Goal: Information Seeking & Learning: Learn about a topic

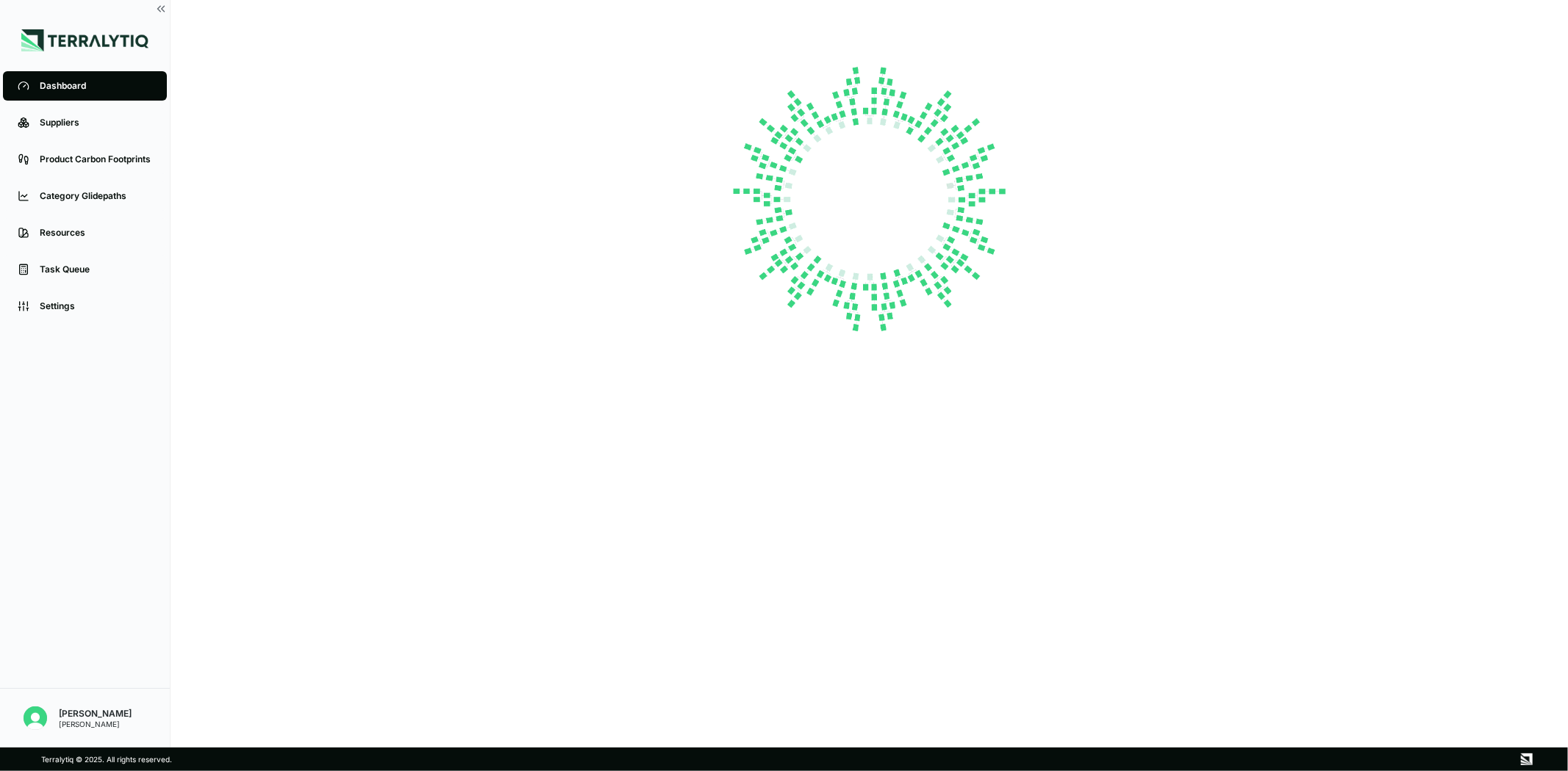
click at [67, 124] on div "Suppliers" at bounding box center [96, 122] width 113 height 12
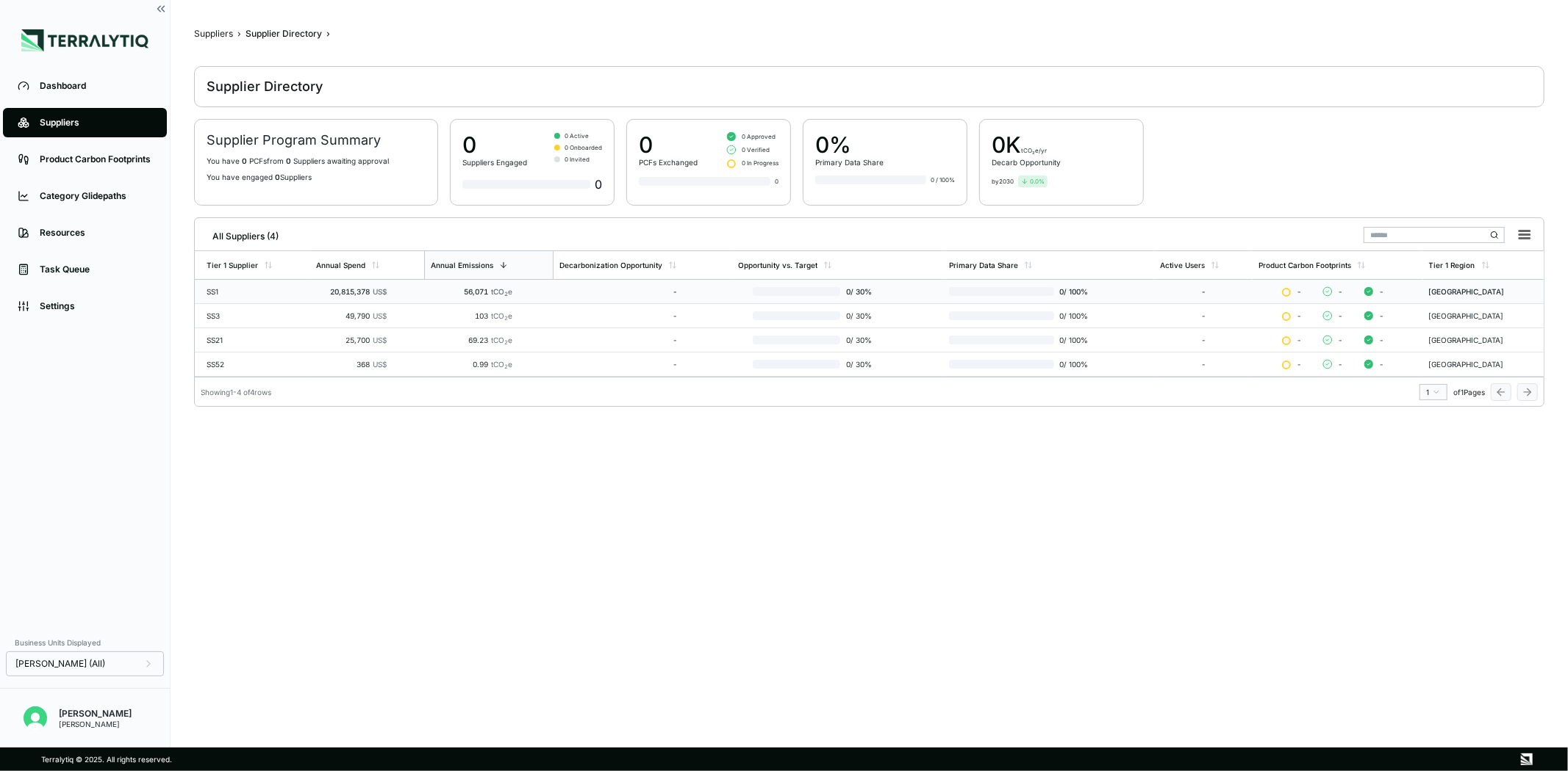
click at [282, 290] on div "SS1" at bounding box center [256, 292] width 98 height 9
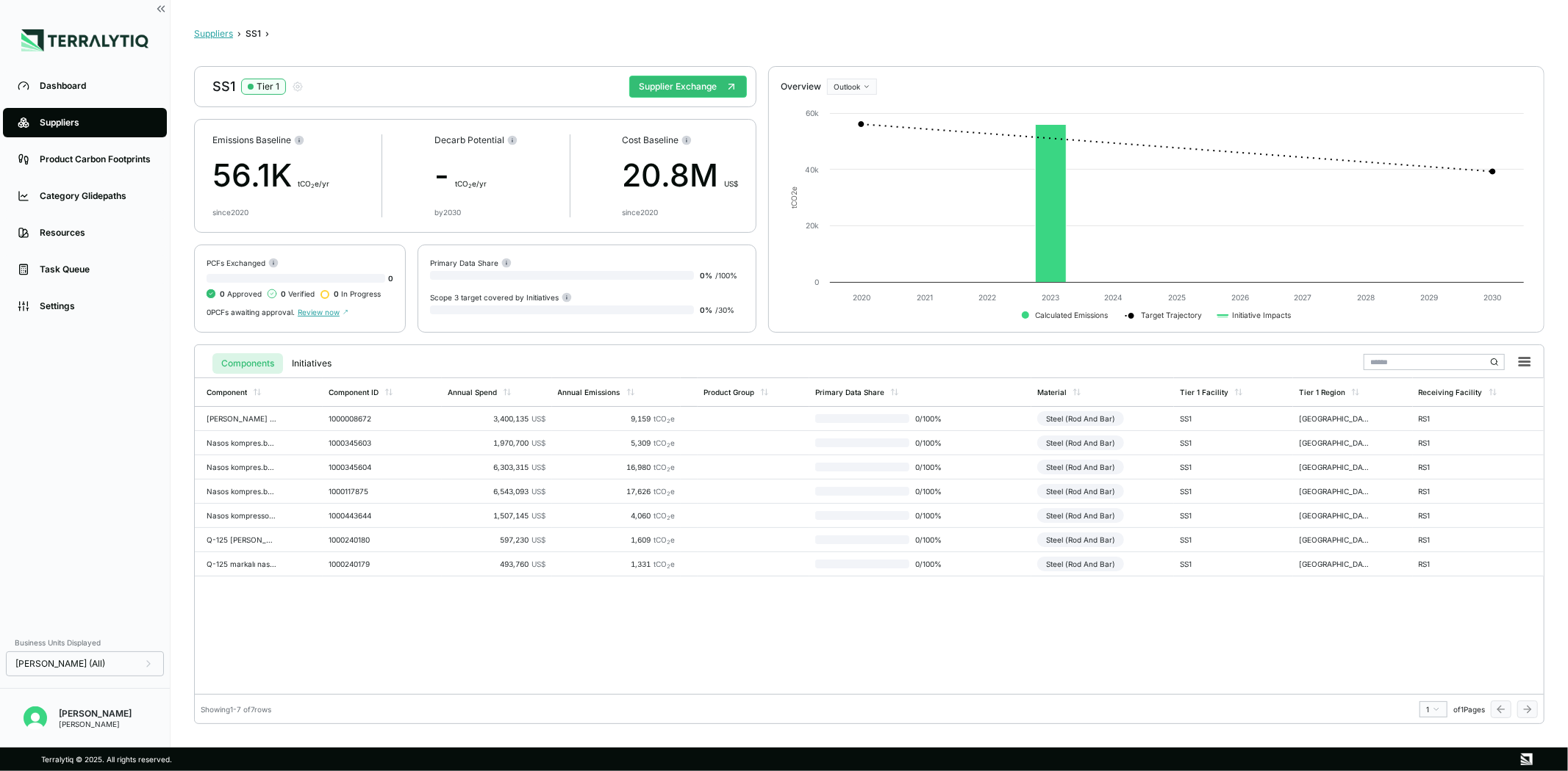
click at [202, 28] on button "Suppliers" at bounding box center [213, 33] width 39 height 12
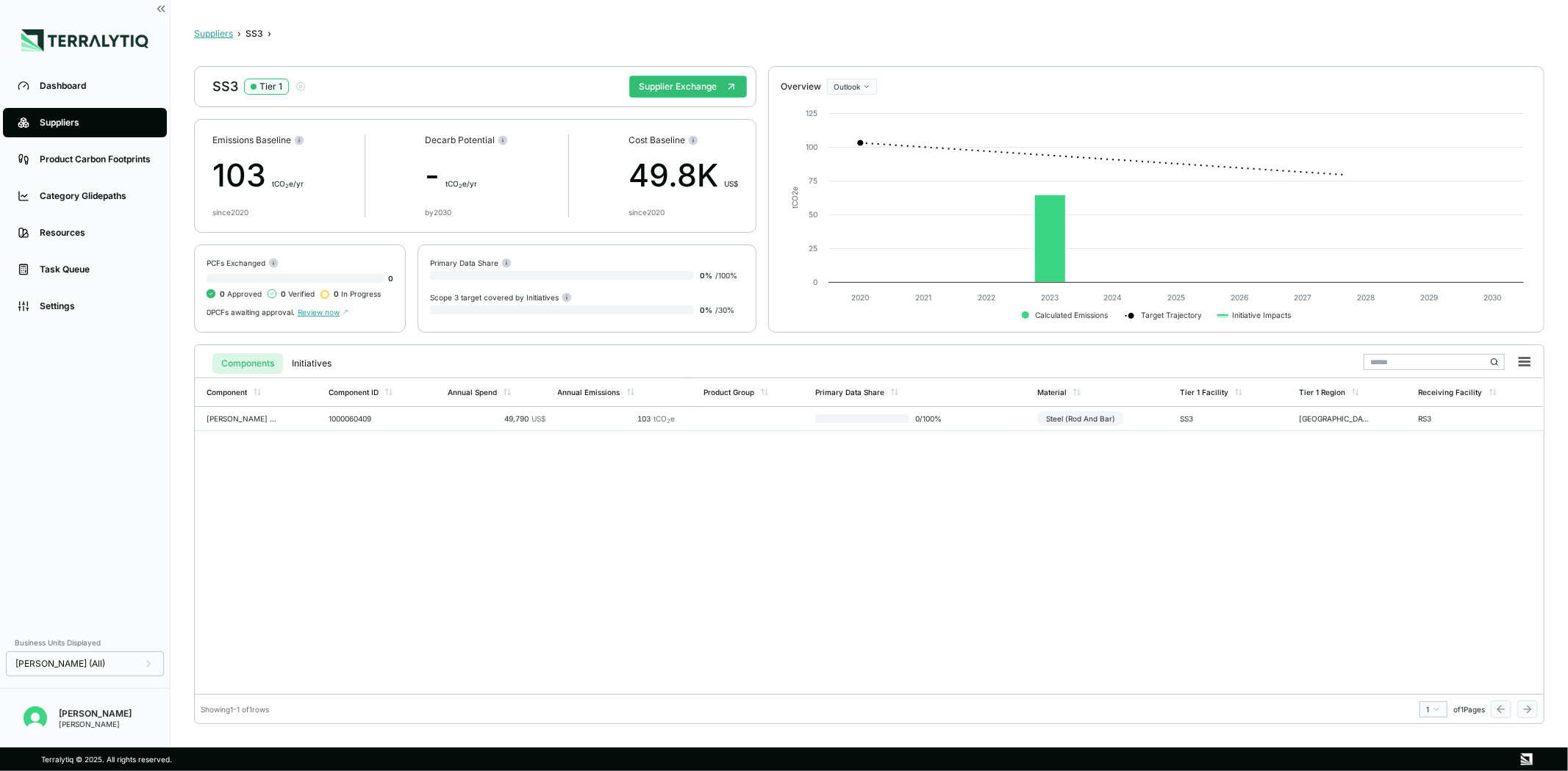
click at [200, 35] on button "Suppliers" at bounding box center [213, 33] width 39 height 12
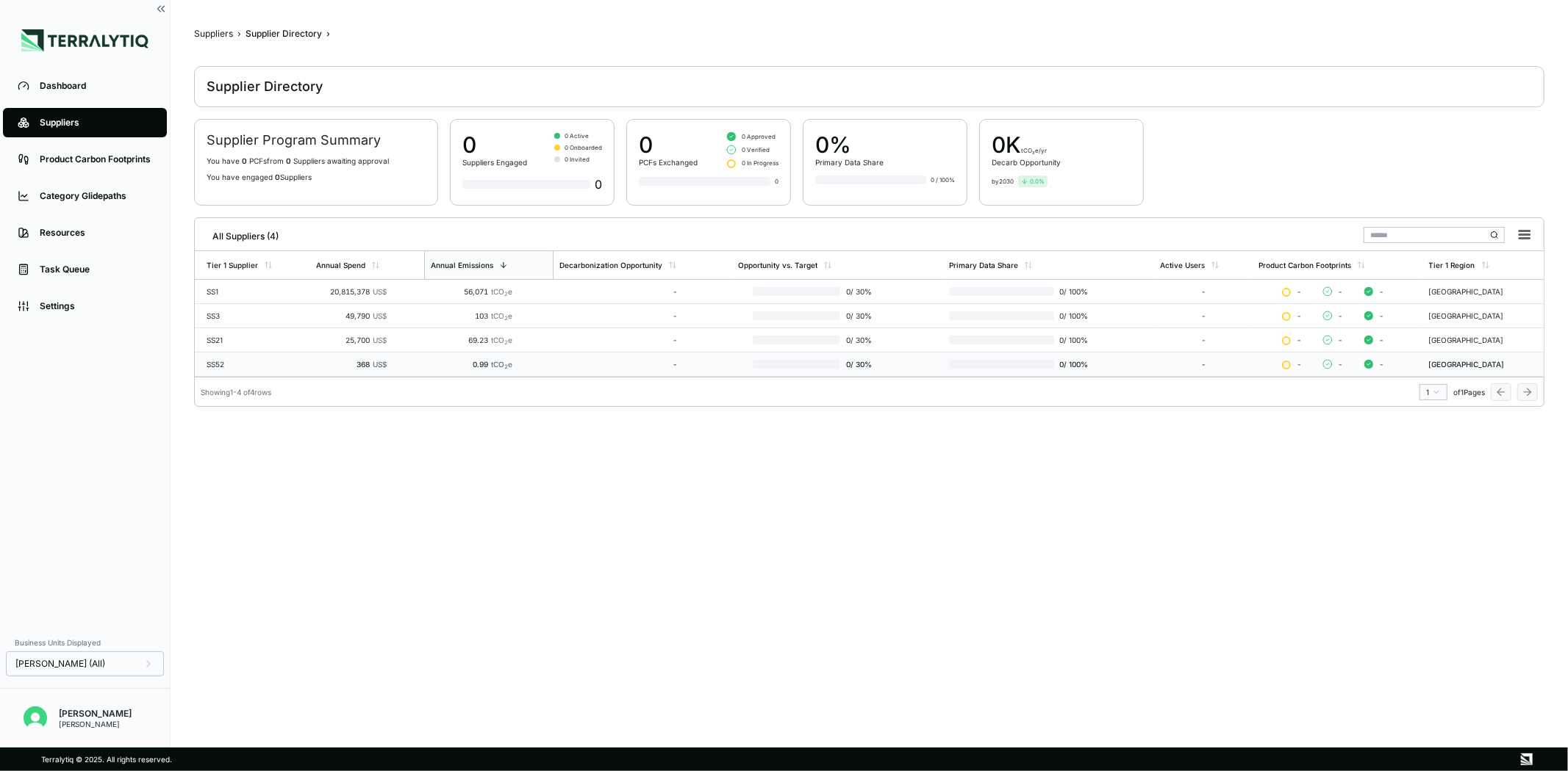
click at [246, 365] on div "SS52" at bounding box center [256, 365] width 98 height 9
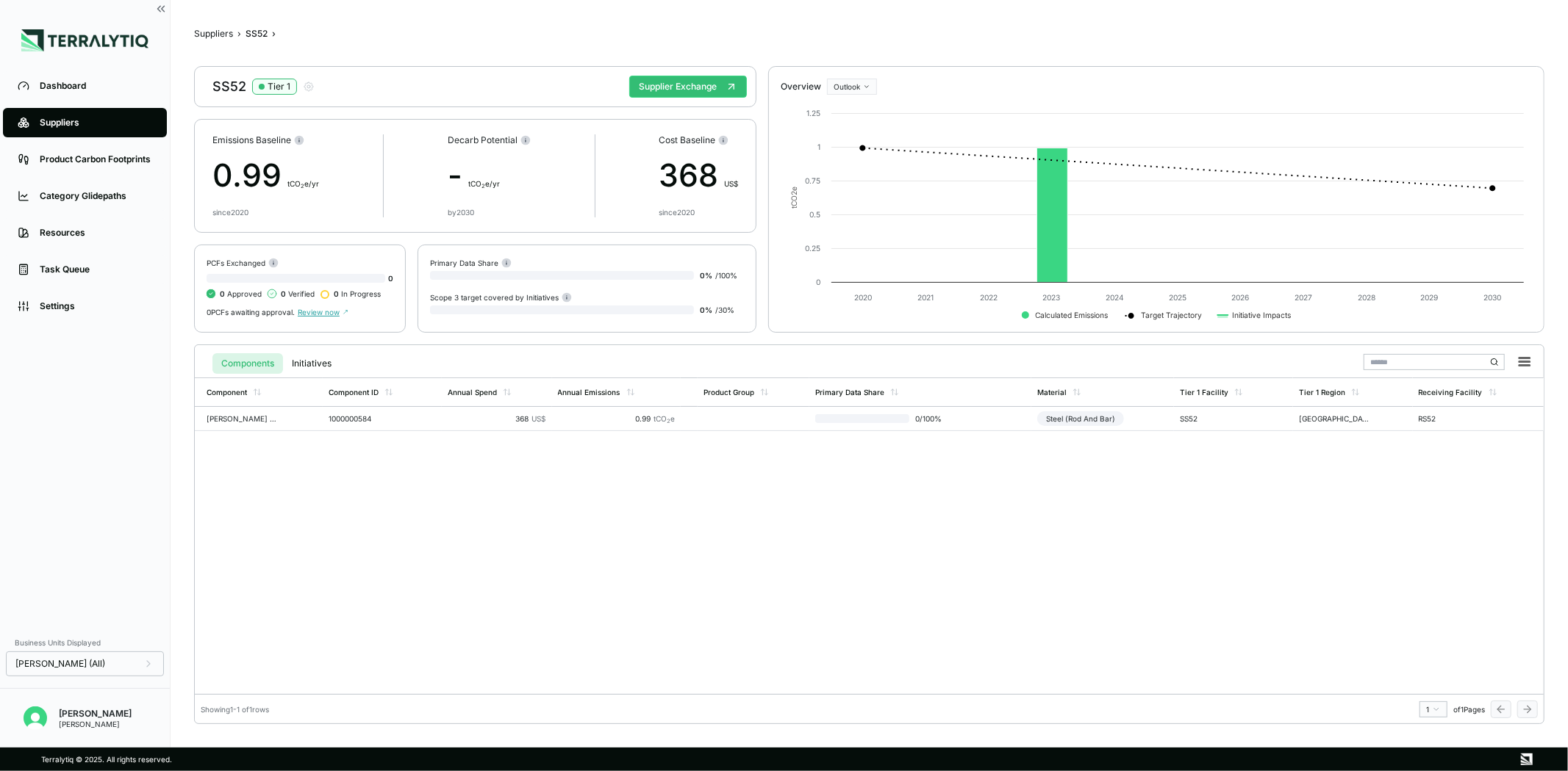
click at [519, 494] on div "Component Component ID Annual Spend Annual Emissions Product Group Primary Data…" at bounding box center [869, 535] width 1349 height 317
click at [215, 33] on button "Suppliers" at bounding box center [213, 33] width 39 height 12
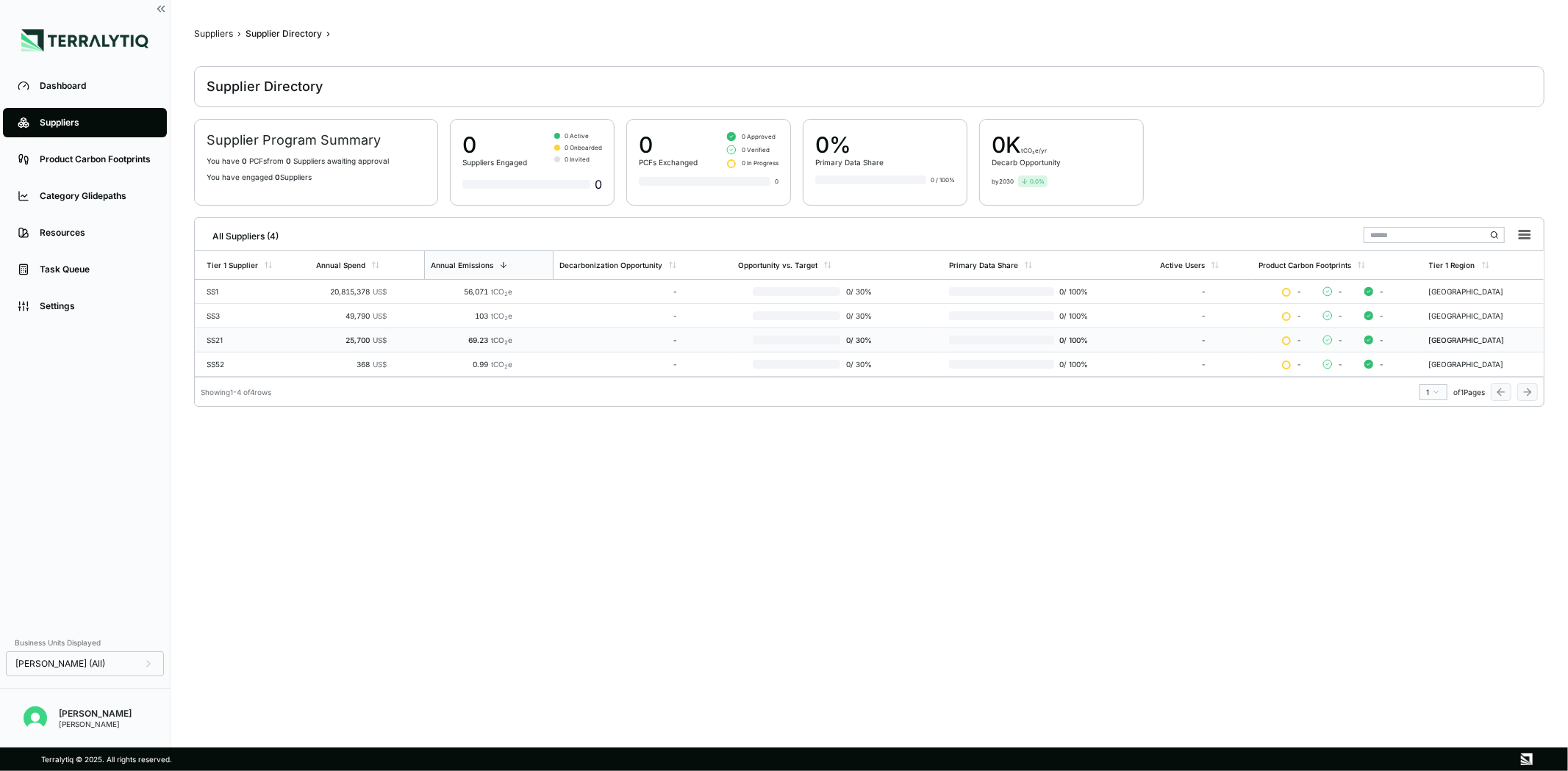
click at [330, 333] on td "25,700 US$" at bounding box center [367, 340] width 114 height 24
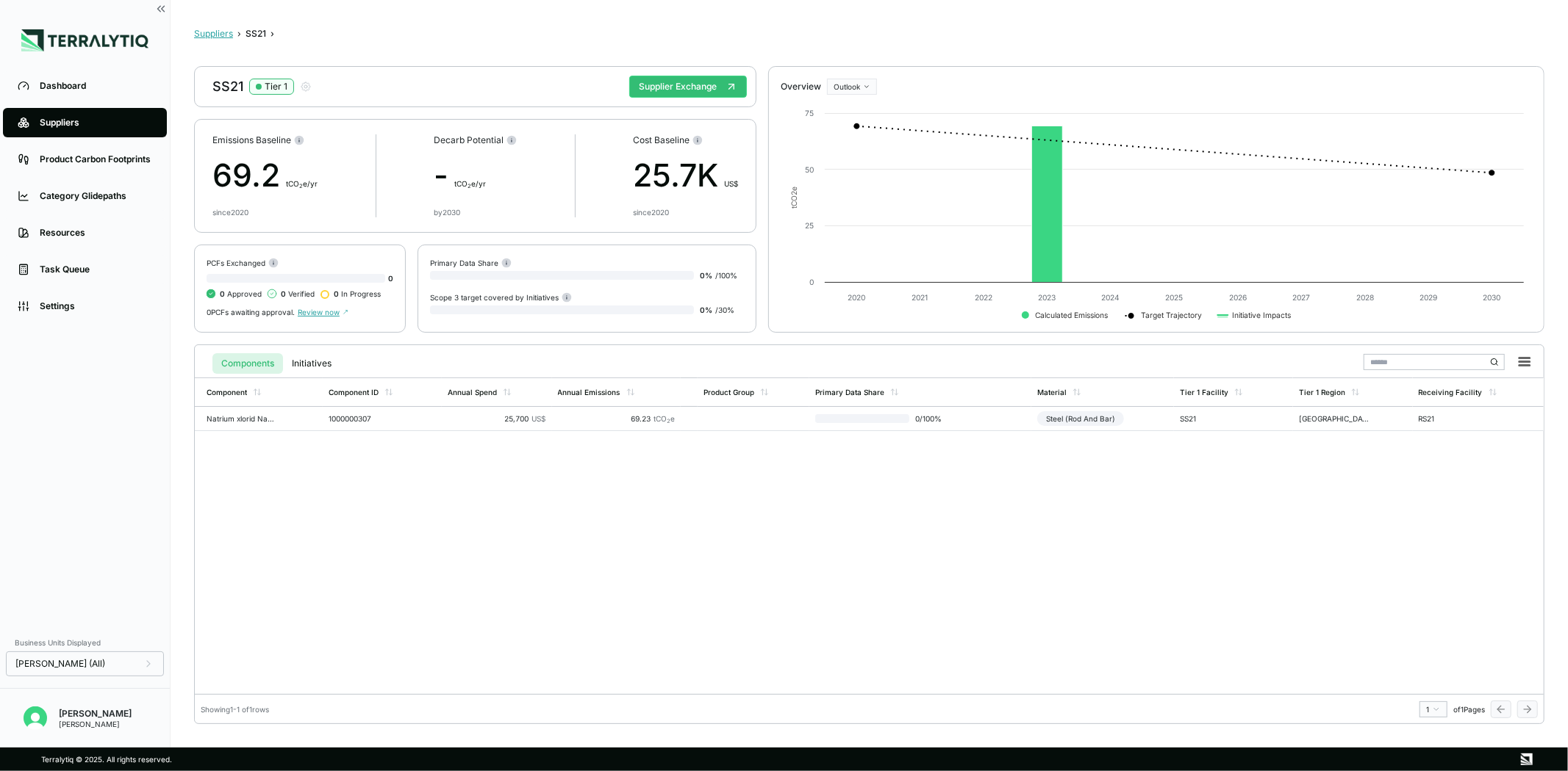
click at [210, 28] on button "Suppliers" at bounding box center [213, 33] width 39 height 12
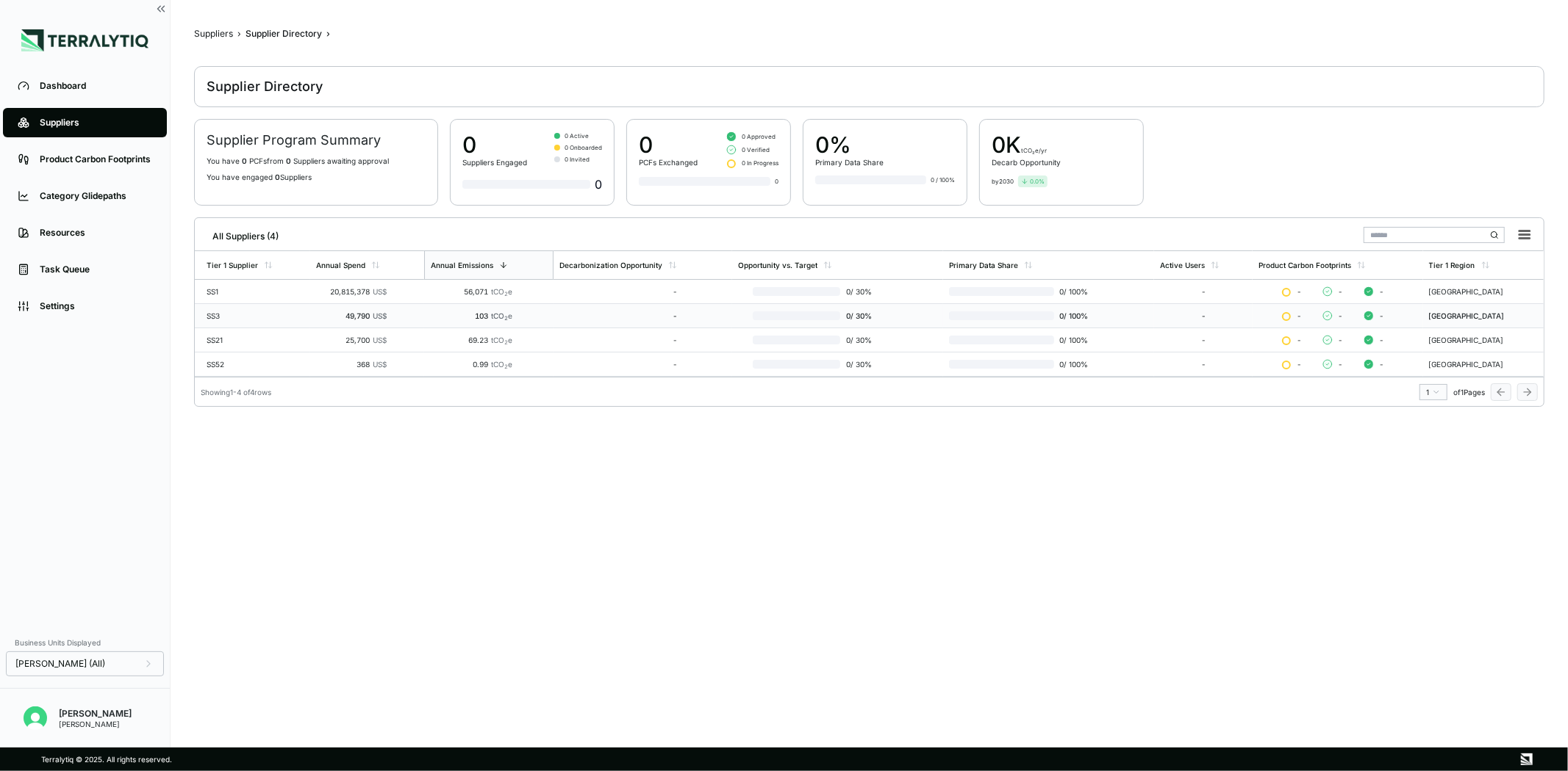
click at [326, 317] on div "49,790 US$" at bounding box center [351, 316] width 70 height 9
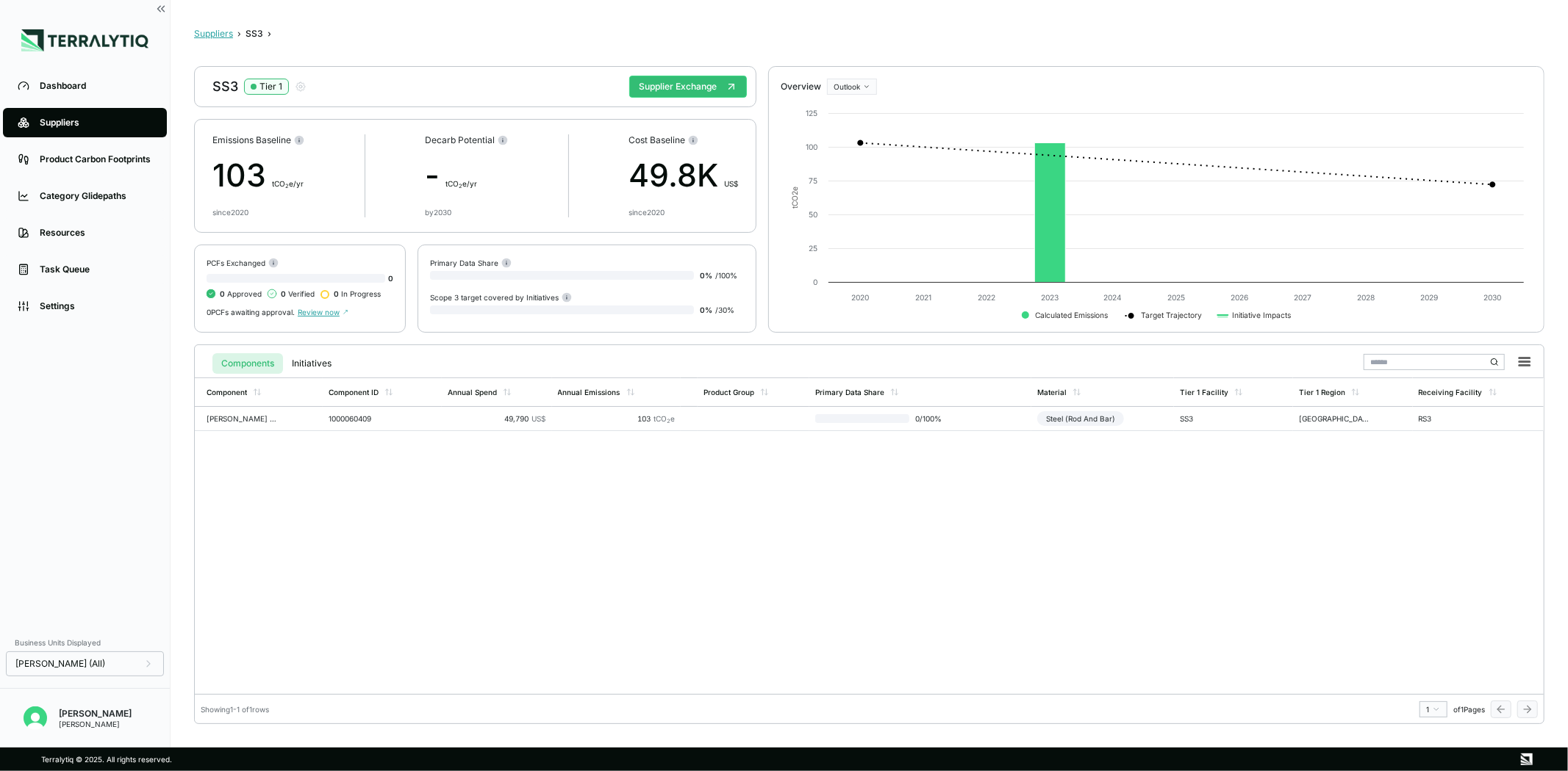
click at [201, 33] on button "Suppliers" at bounding box center [213, 33] width 39 height 12
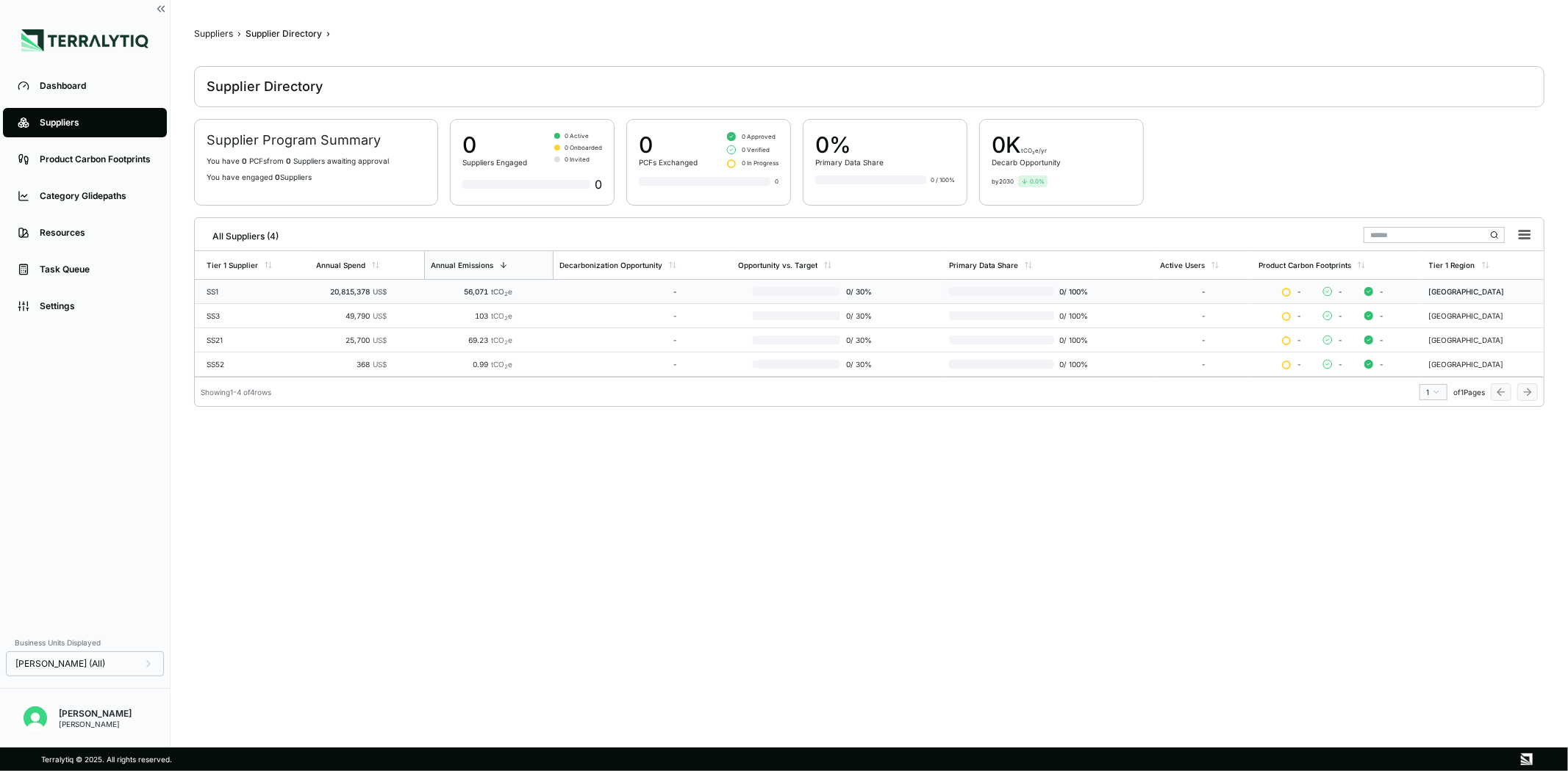
click at [294, 283] on td "SS1" at bounding box center [253, 292] width 116 height 24
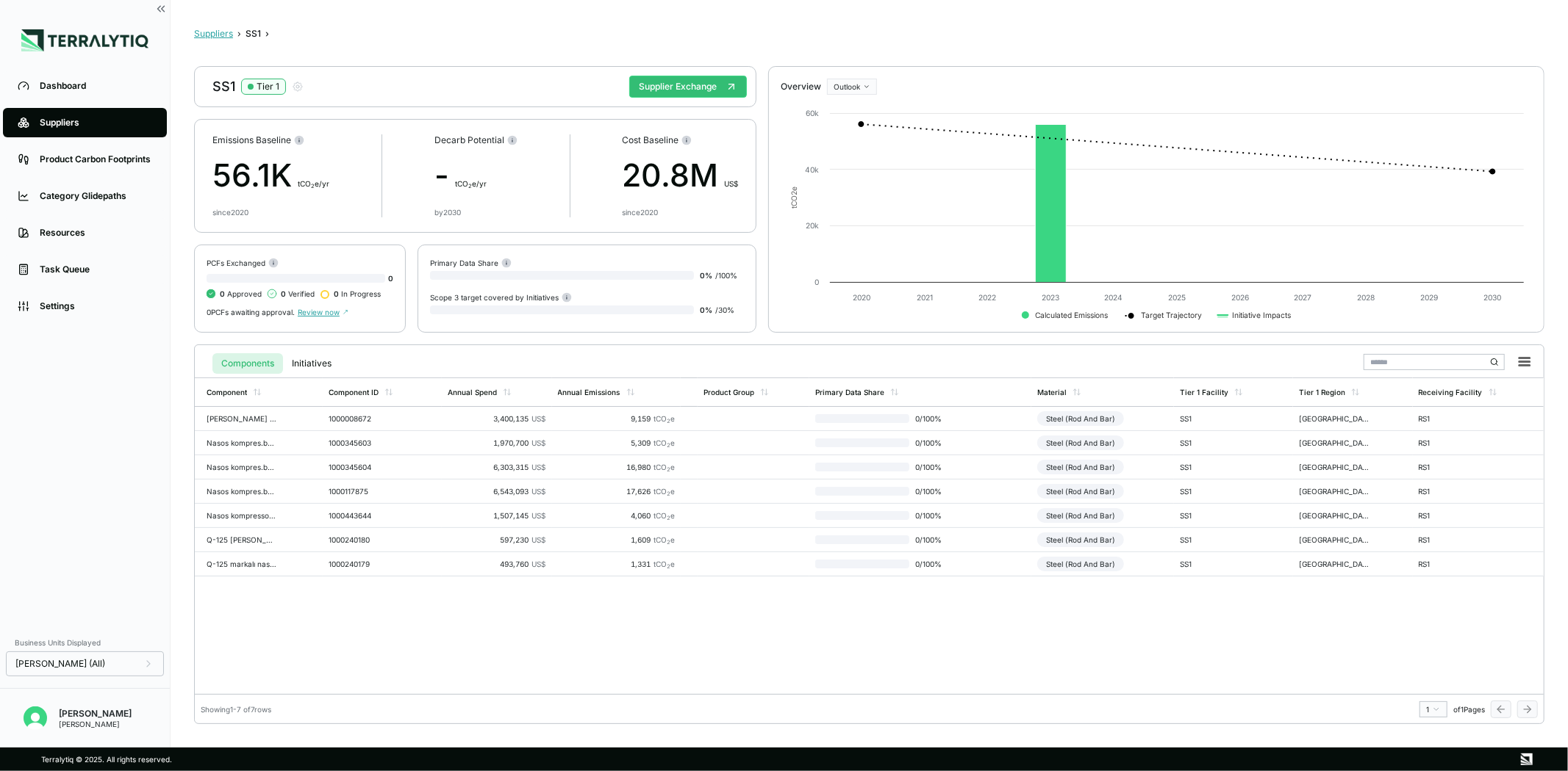
click at [204, 32] on button "Suppliers" at bounding box center [213, 33] width 39 height 12
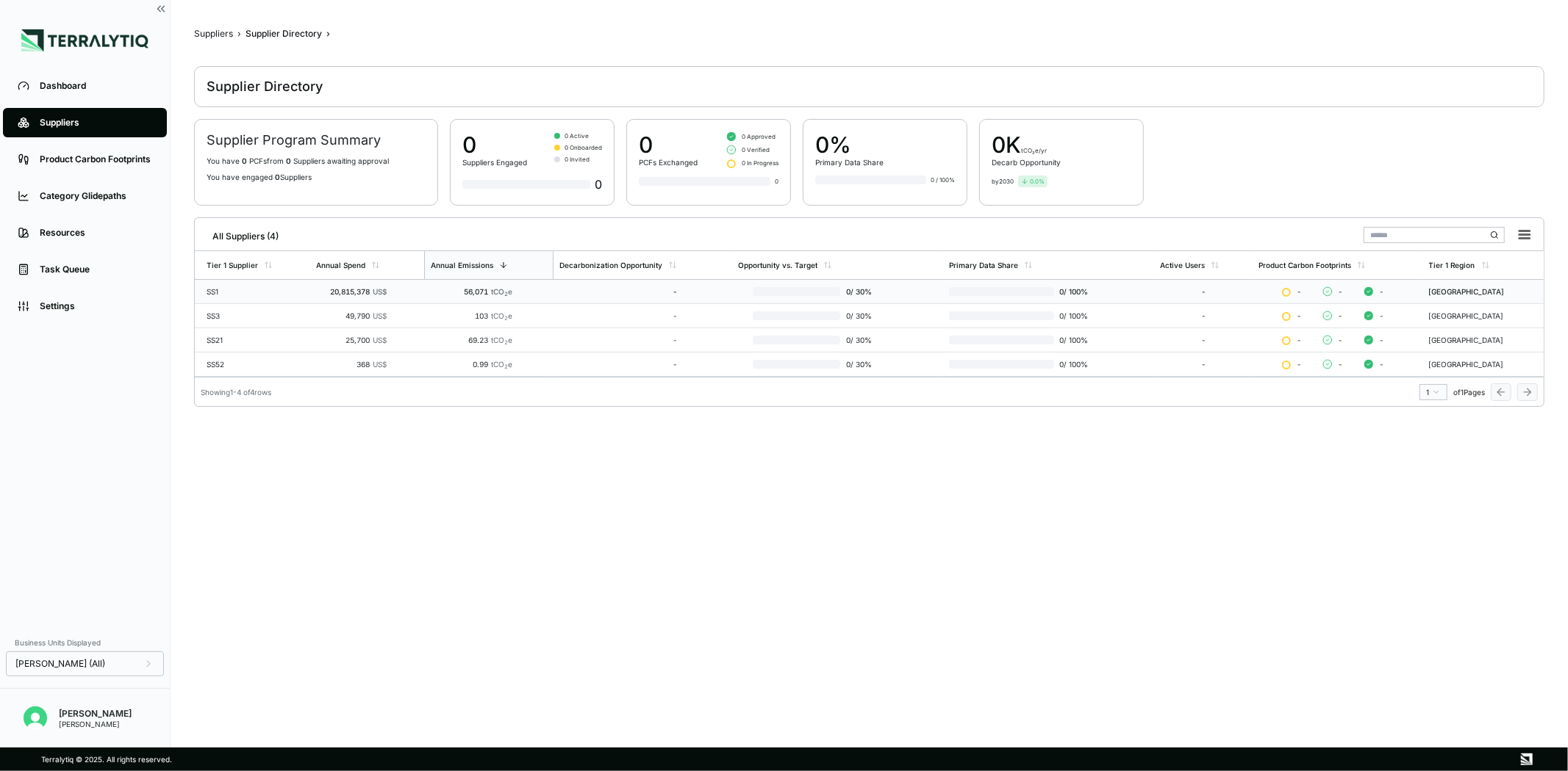
click at [238, 285] on td "SS1" at bounding box center [253, 292] width 116 height 24
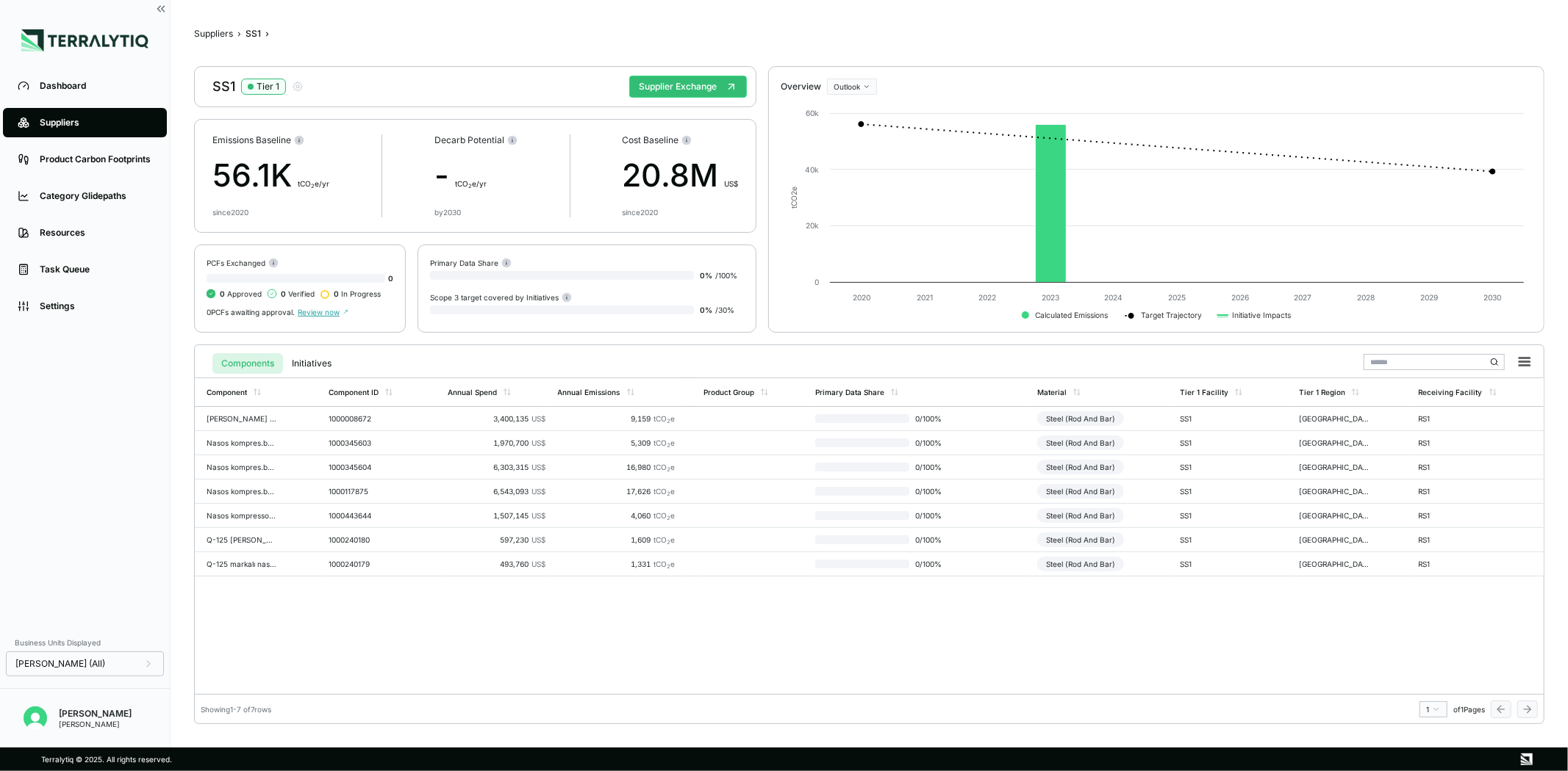
click at [86, 122] on div "Suppliers" at bounding box center [96, 122] width 113 height 12
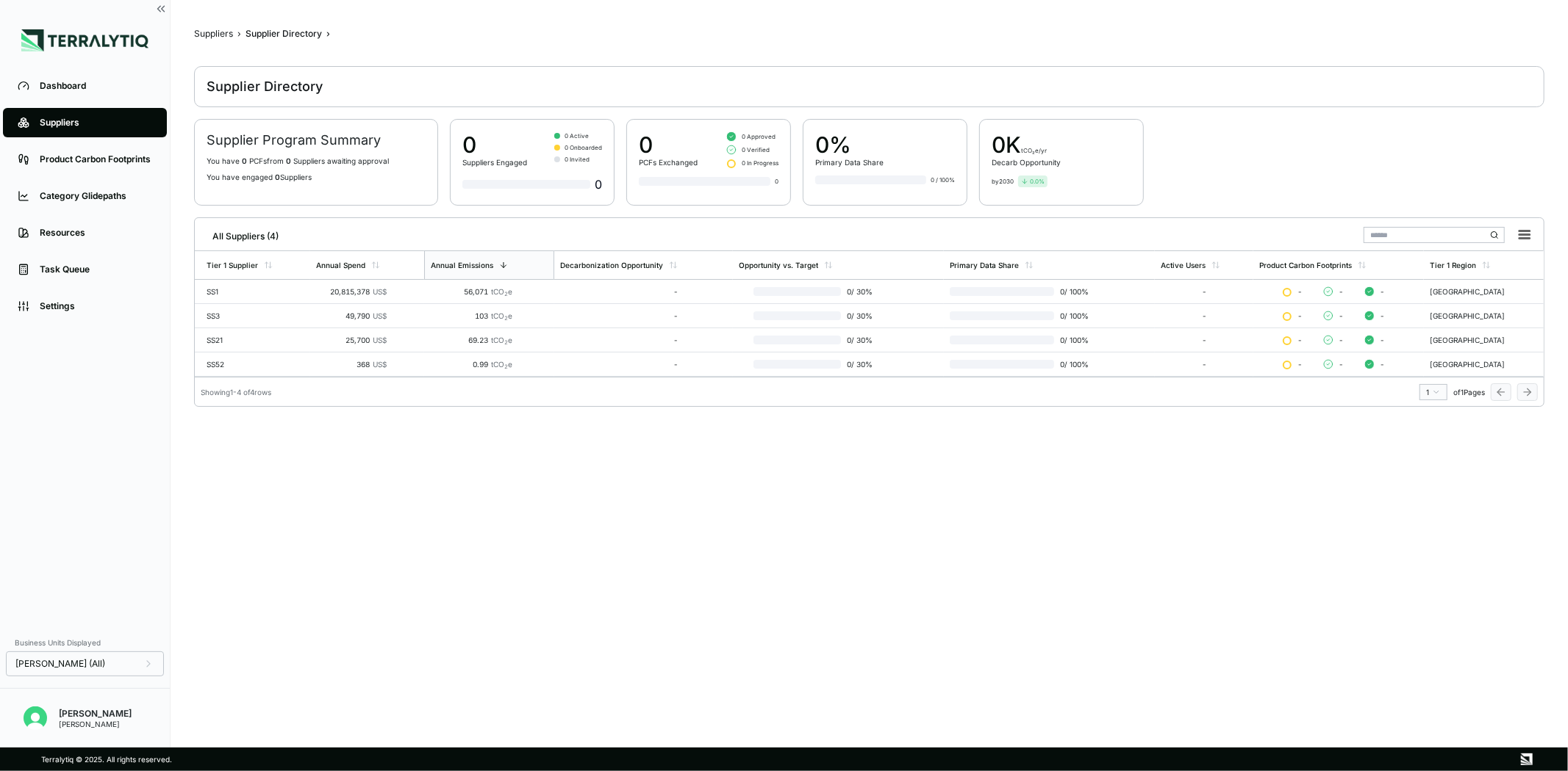
click at [498, 603] on main "Suppliers › Supplier Directory › Supplier Directory Supplier Program Summary Yo…" at bounding box center [869, 378] width 1350 height 701
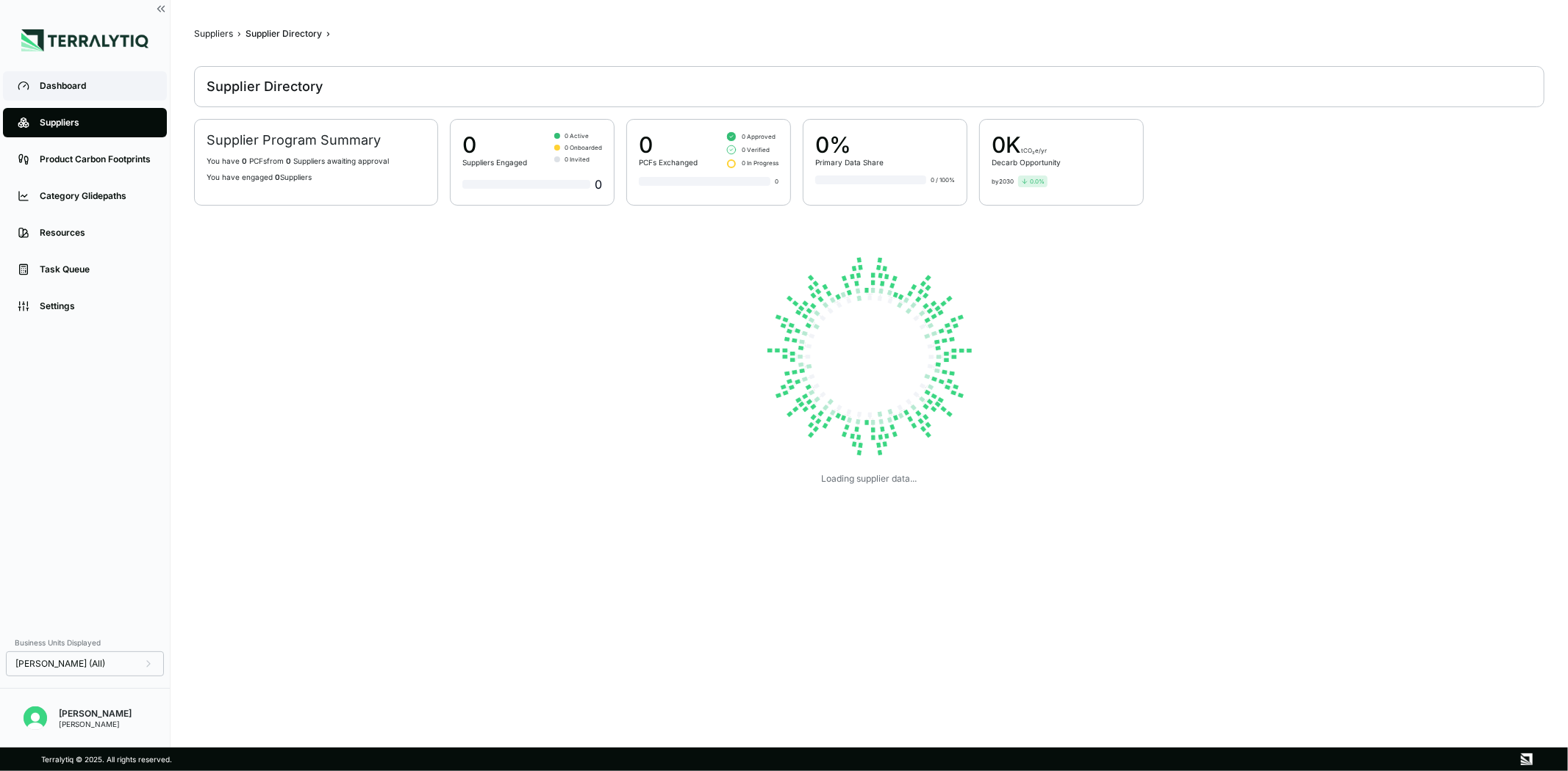
click at [81, 84] on div "Dashboard" at bounding box center [96, 86] width 113 height 12
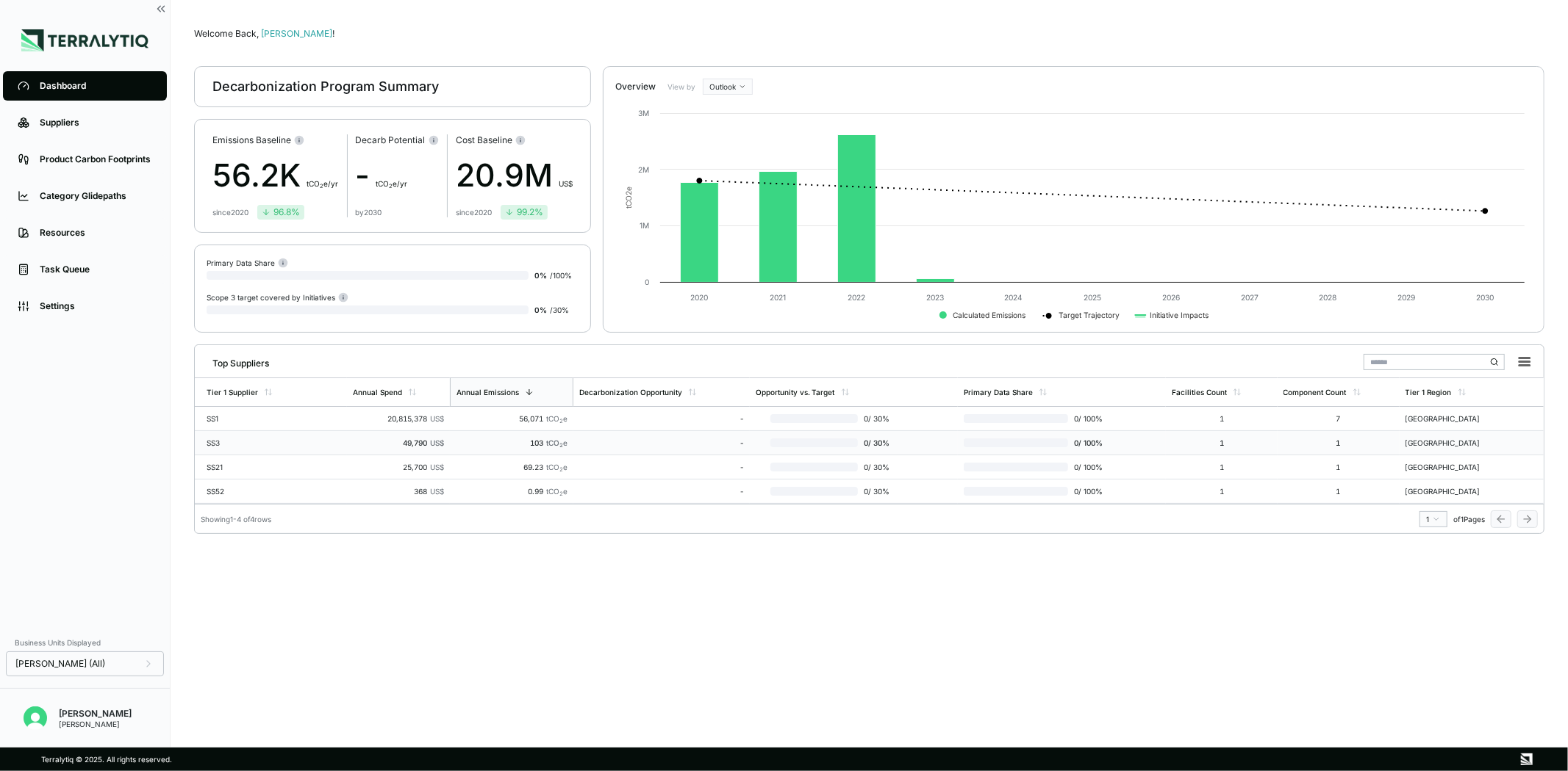
click at [369, 441] on div "49,790 US$" at bounding box center [398, 443] width 91 height 9
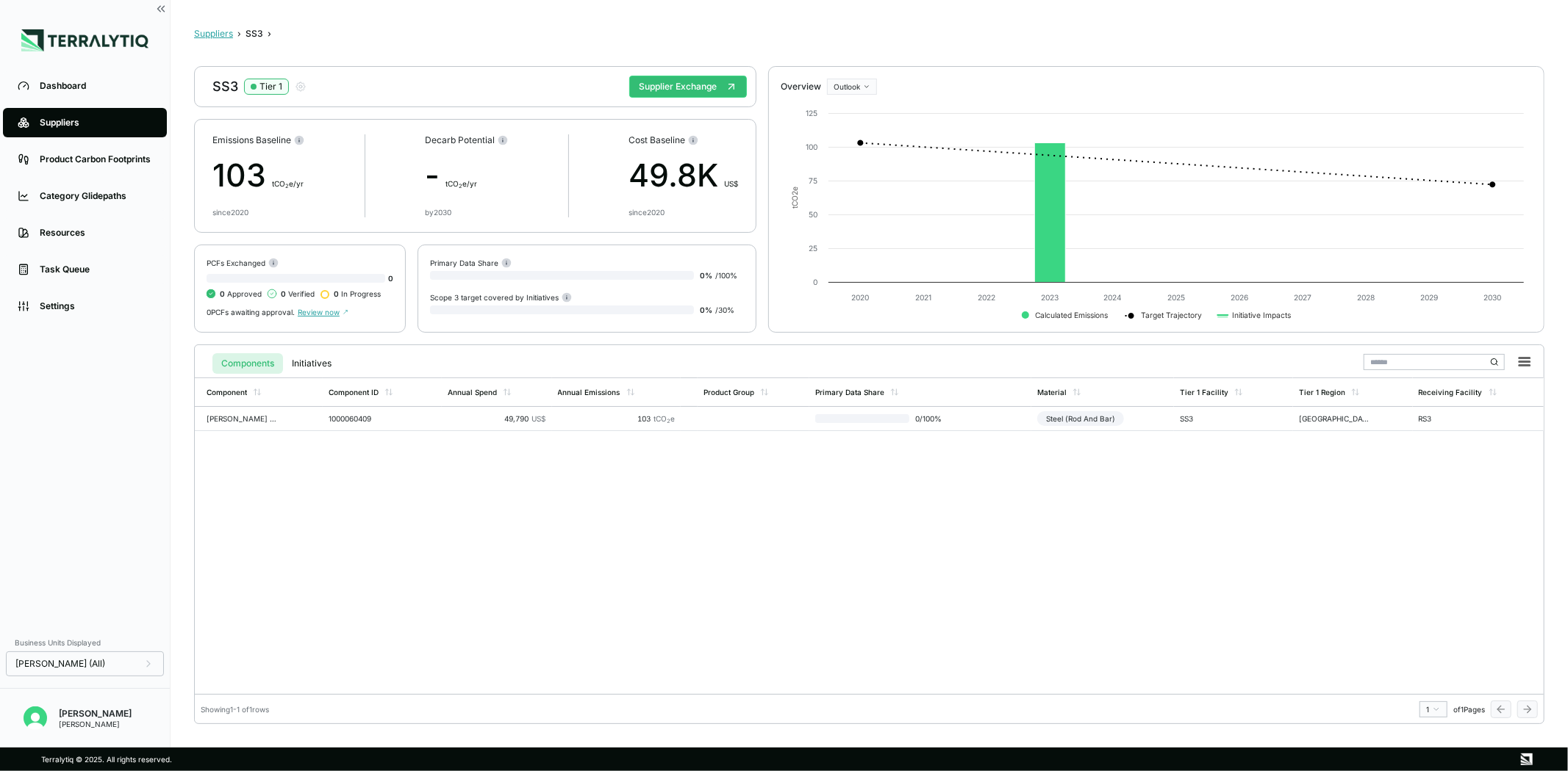
click at [210, 39] on button "Suppliers" at bounding box center [213, 33] width 39 height 12
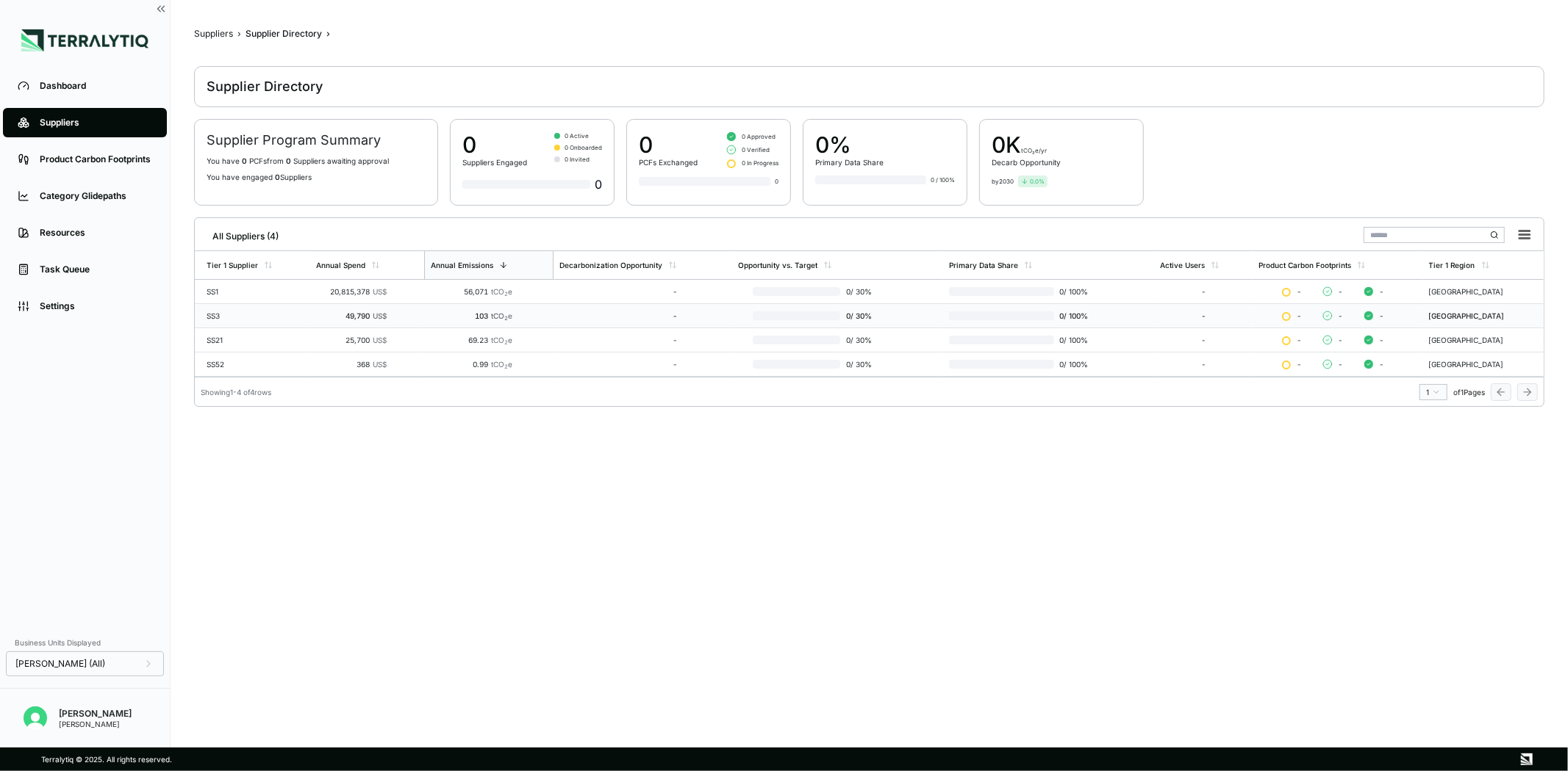
click at [420, 320] on td "49,790 US$" at bounding box center [367, 316] width 114 height 24
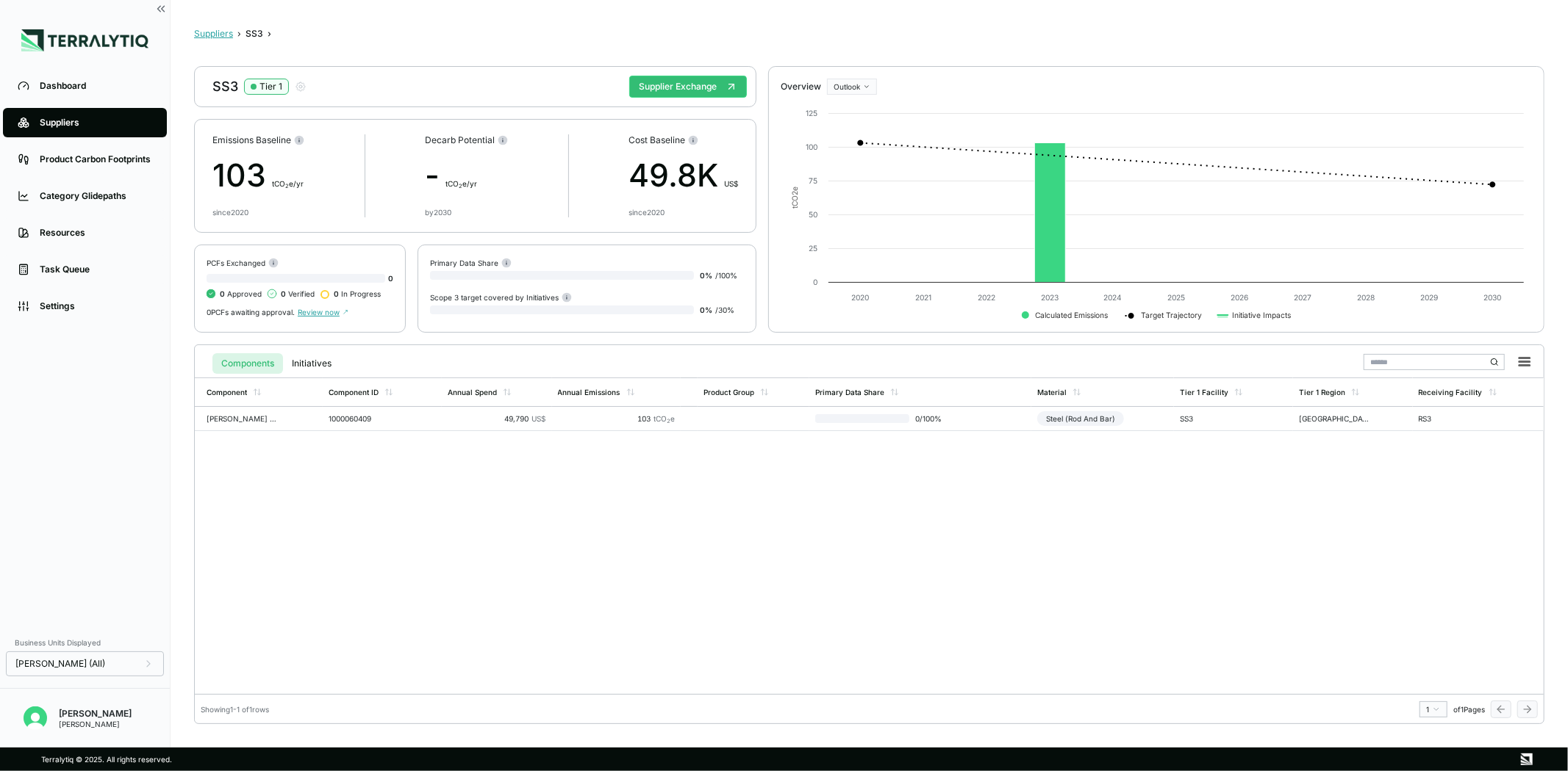
click at [216, 39] on button "Suppliers" at bounding box center [213, 33] width 39 height 12
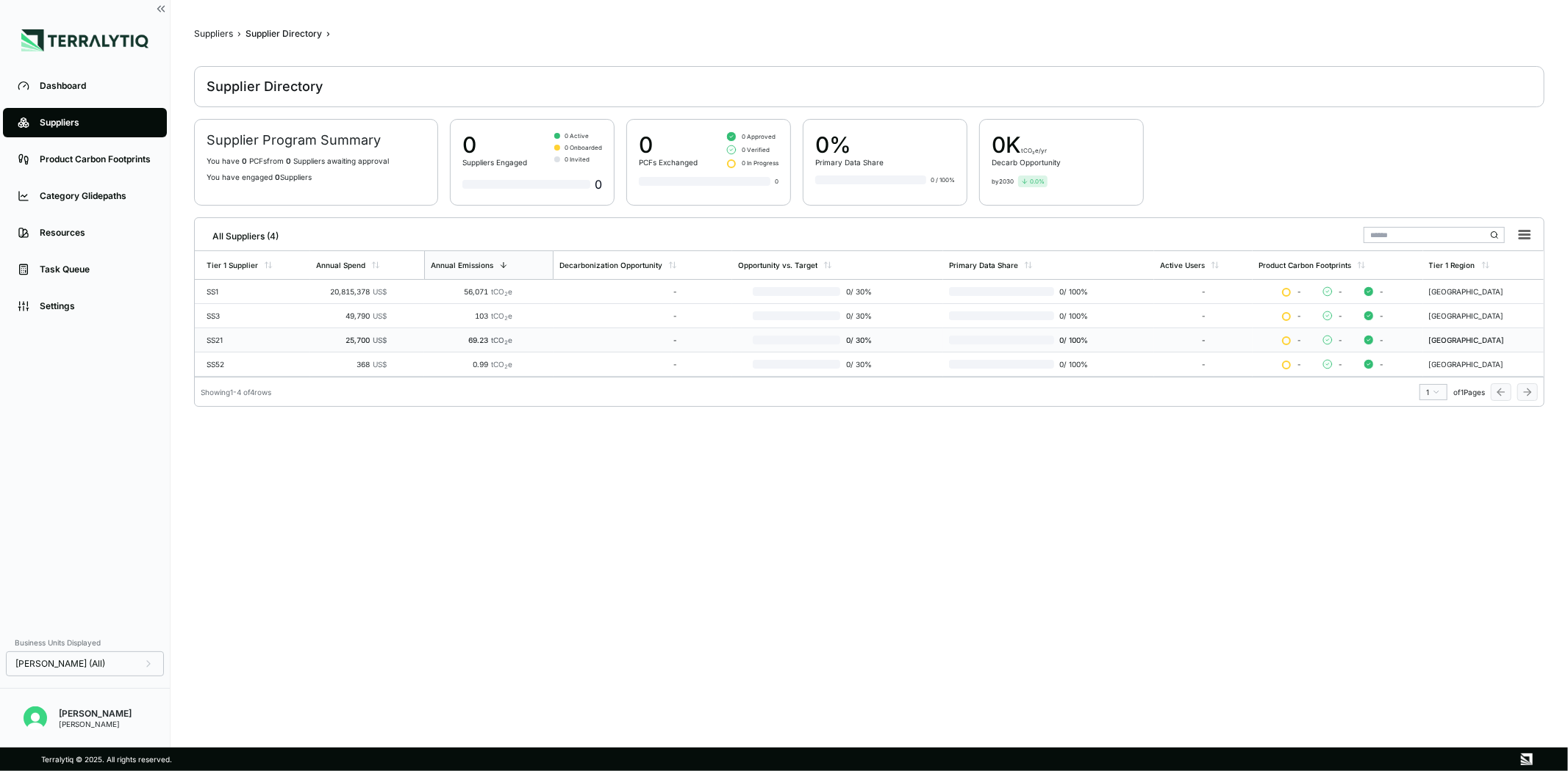
click at [501, 331] on td "69.23 tCO 2 e" at bounding box center [490, 340] width 130 height 24
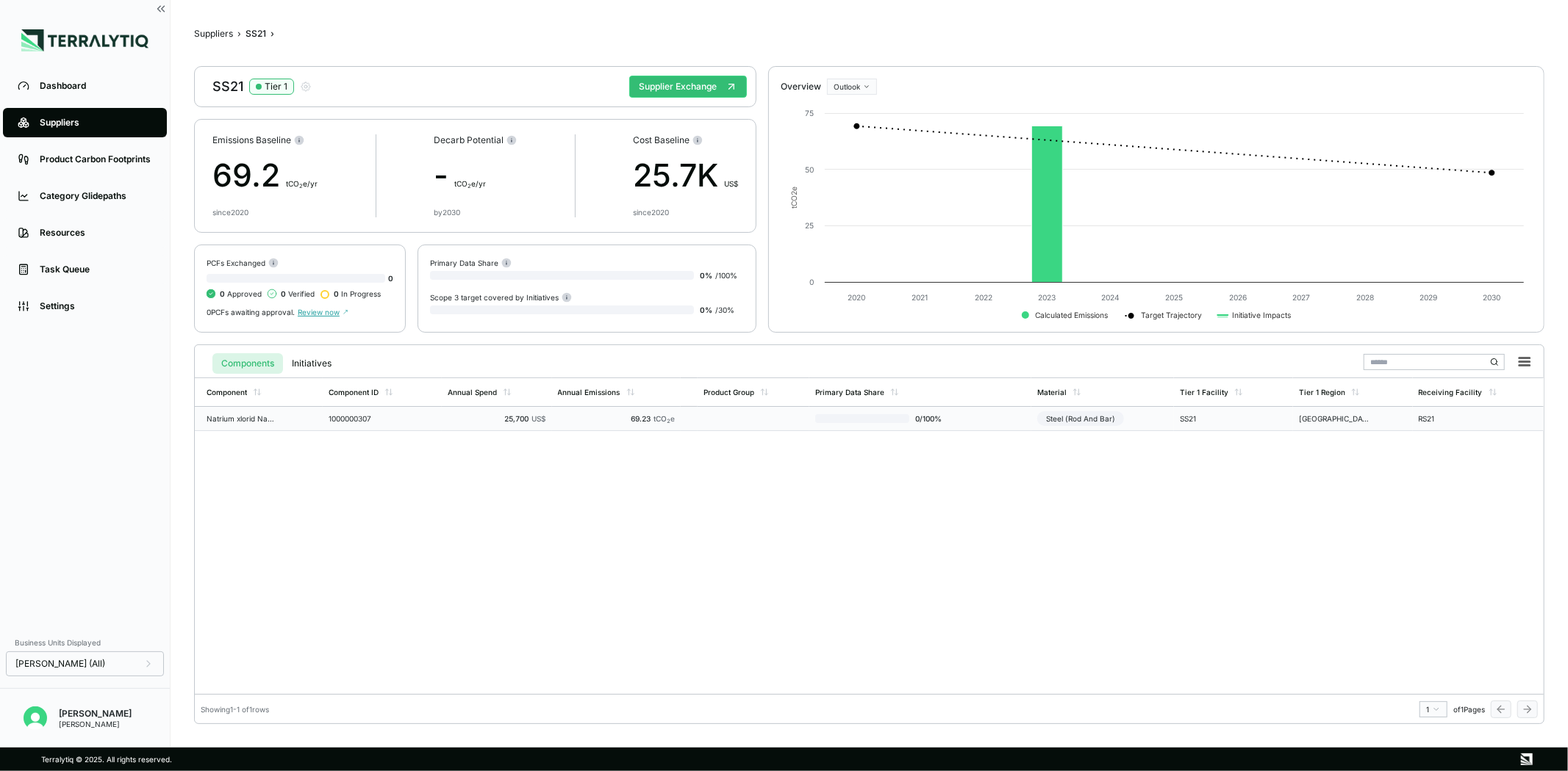
click at [462, 429] on td "25,700 US$" at bounding box center [496, 419] width 109 height 24
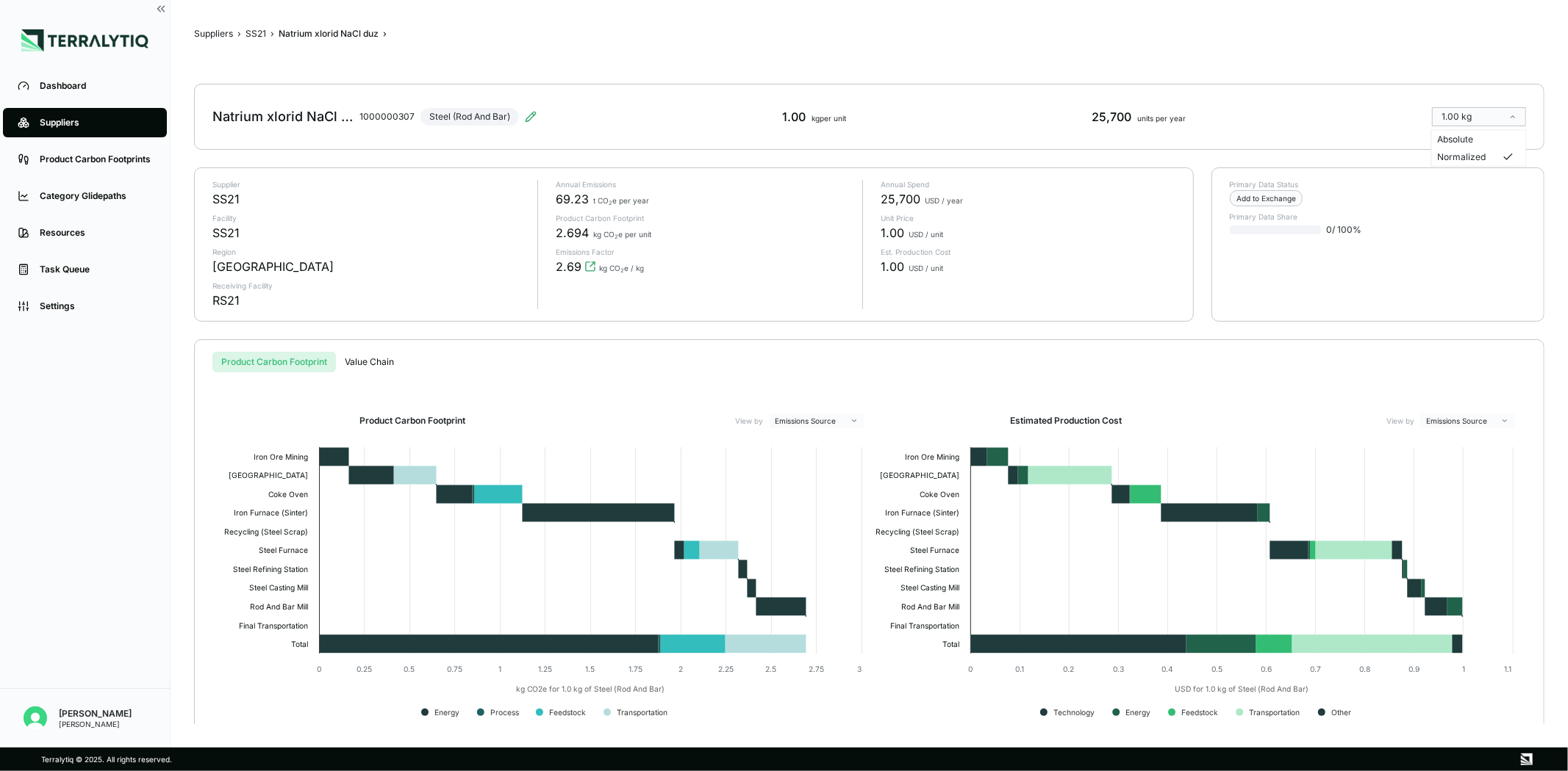
click at [1486, 113] on html "Dashboard Suppliers Product Carbon Footprints Category Glidepaths Resources Tas…" at bounding box center [784, 386] width 1568 height 771
click at [1485, 131] on div "Absolute" at bounding box center [1479, 140] width 94 height 18
click at [1481, 135] on div "Natrium xlorid NaCl duz 1000000307 Steel (Rod And Bar) 1.00 kg per unit 25,700 …" at bounding box center [869, 116] width 1350 height 66
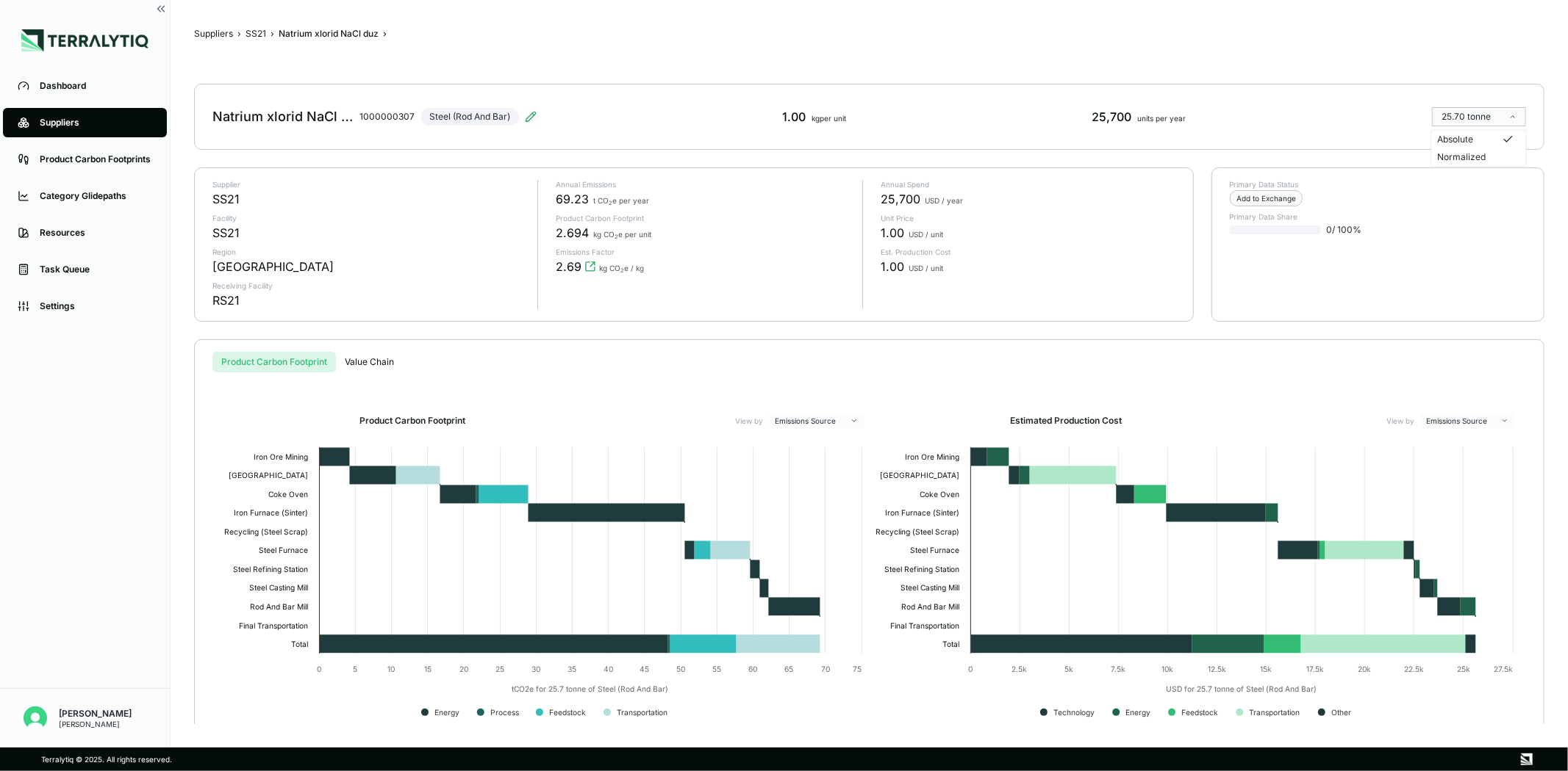
click at [1478, 107] on html "Dashboard Suppliers Product Carbon Footprints Category Glidepaths Resources Tas…" at bounding box center [784, 386] width 1568 height 771
click at [1473, 157] on div "Normalized" at bounding box center [1479, 157] width 82 height 12
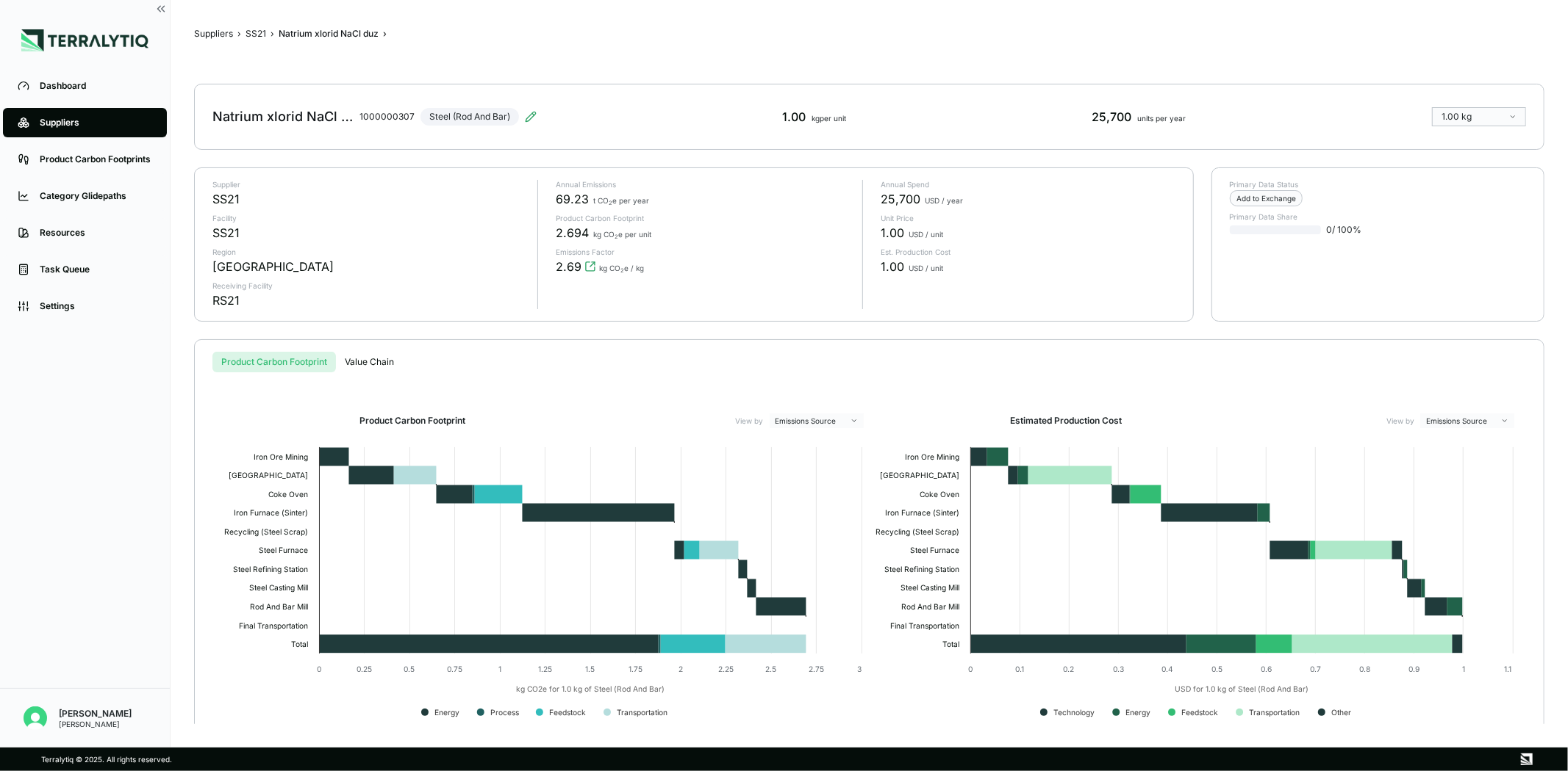
click at [1475, 120] on html "Dashboard Suppliers Product Carbon Footprints Category Glidepaths Resources Tas…" at bounding box center [784, 386] width 1568 height 771
click at [1468, 141] on div "Absolute" at bounding box center [1479, 139] width 82 height 12
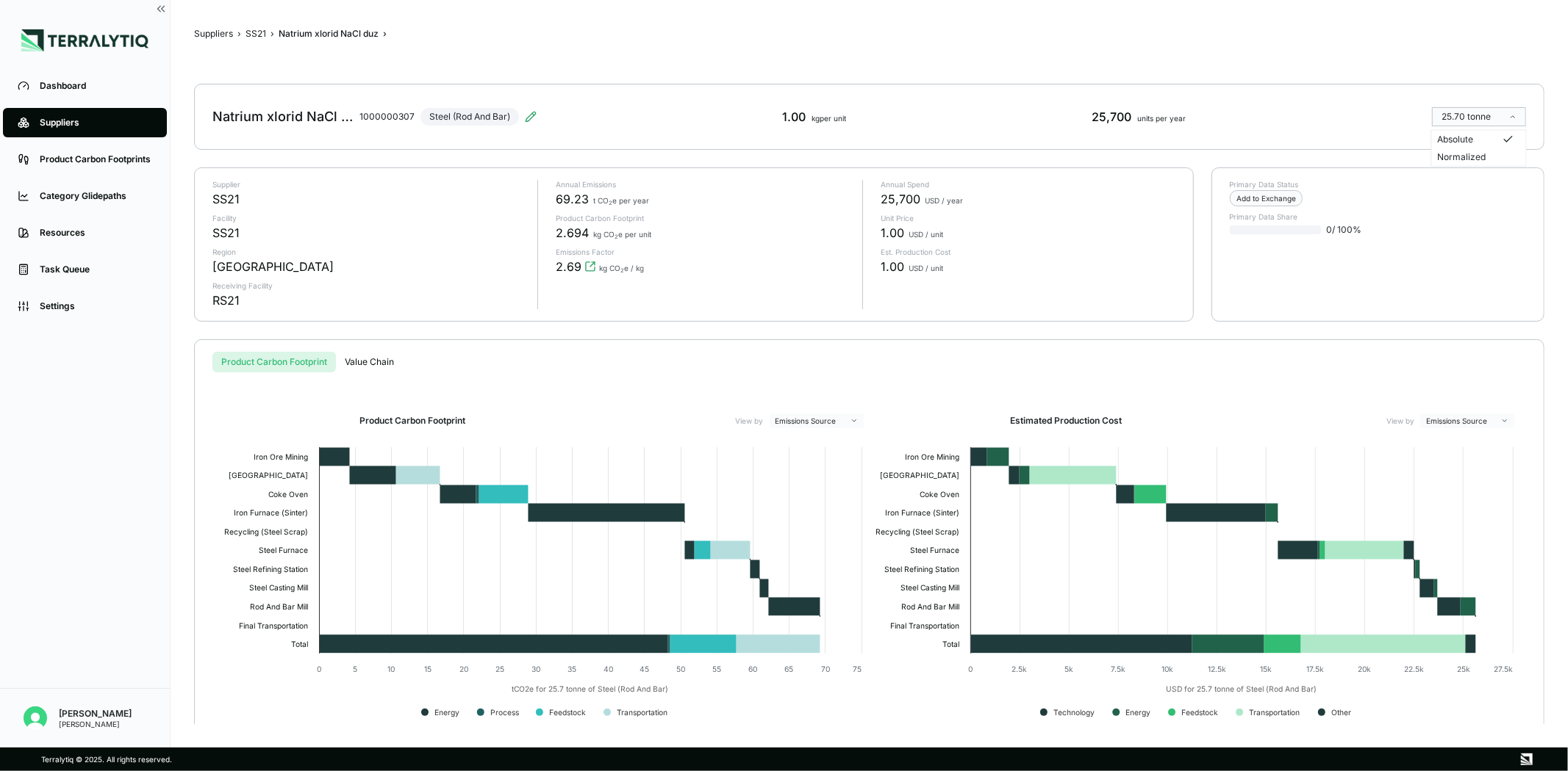
click at [1489, 111] on html "Dashboard Suppliers Product Carbon Footprints Category Glidepaths Resources Tas…" at bounding box center [784, 386] width 1568 height 771
click at [1476, 155] on div "Normalized" at bounding box center [1479, 157] width 82 height 12
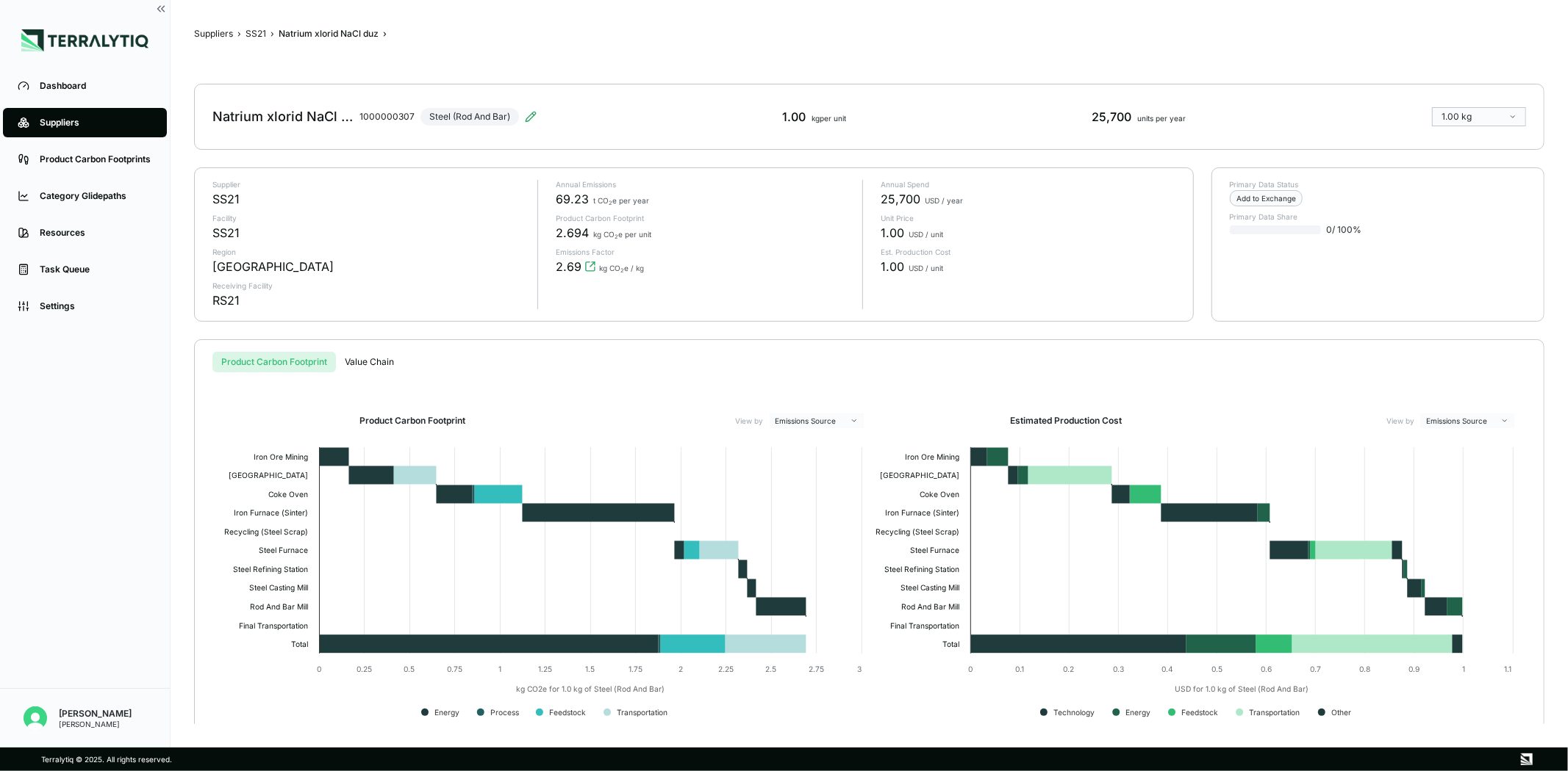
click at [1483, 123] on html "Dashboard Suppliers Product Carbon Footprints Category Glidepaths Resources Tas…" at bounding box center [784, 386] width 1568 height 771
click at [1471, 136] on div "Absolute" at bounding box center [1479, 139] width 82 height 12
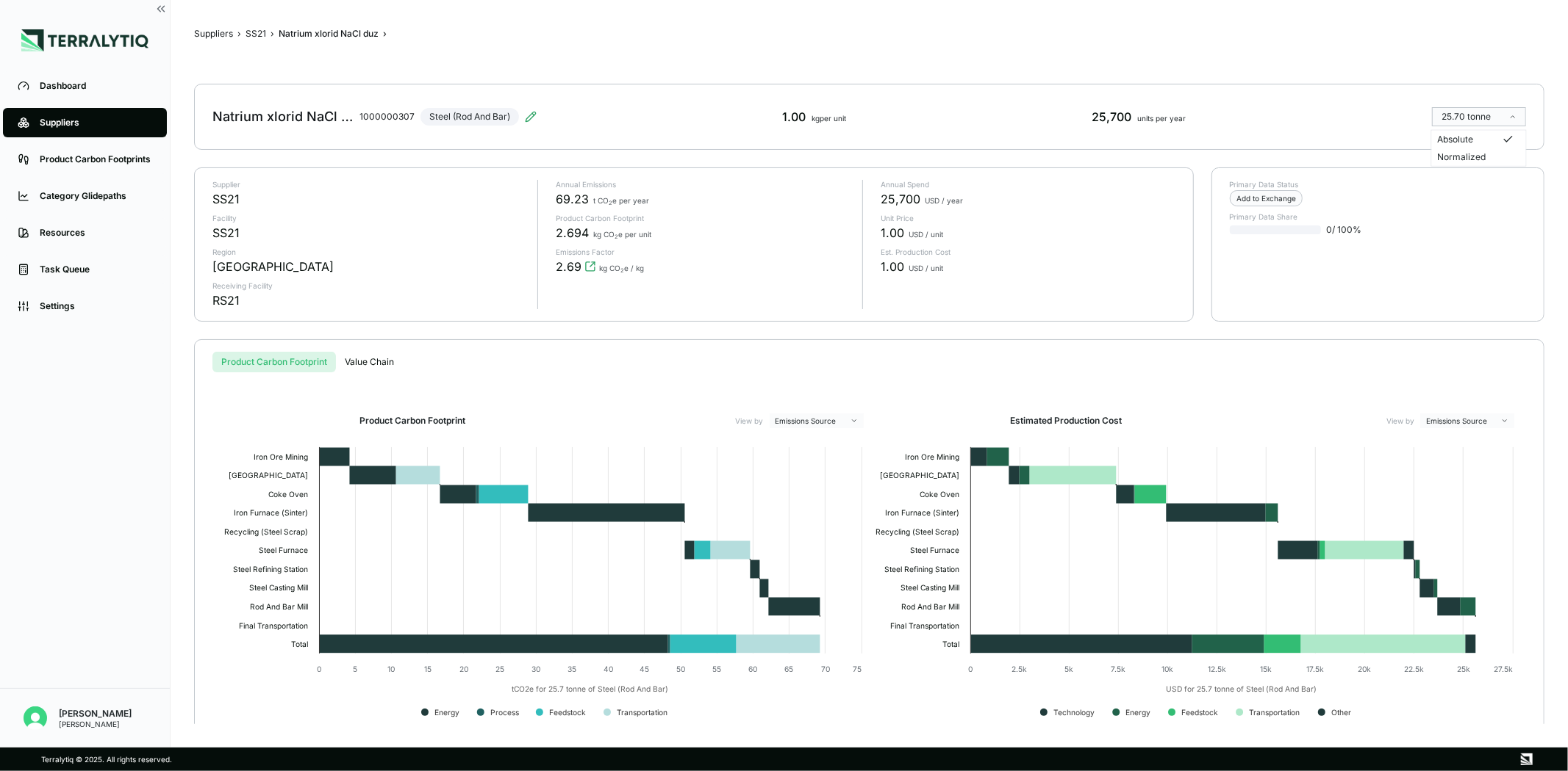
click at [1479, 112] on html "Dashboard Suppliers Product Carbon Footprints Category Glidepaths Resources Tas…" at bounding box center [784, 386] width 1568 height 771
click at [1454, 154] on div "Normalized" at bounding box center [1479, 157] width 82 height 12
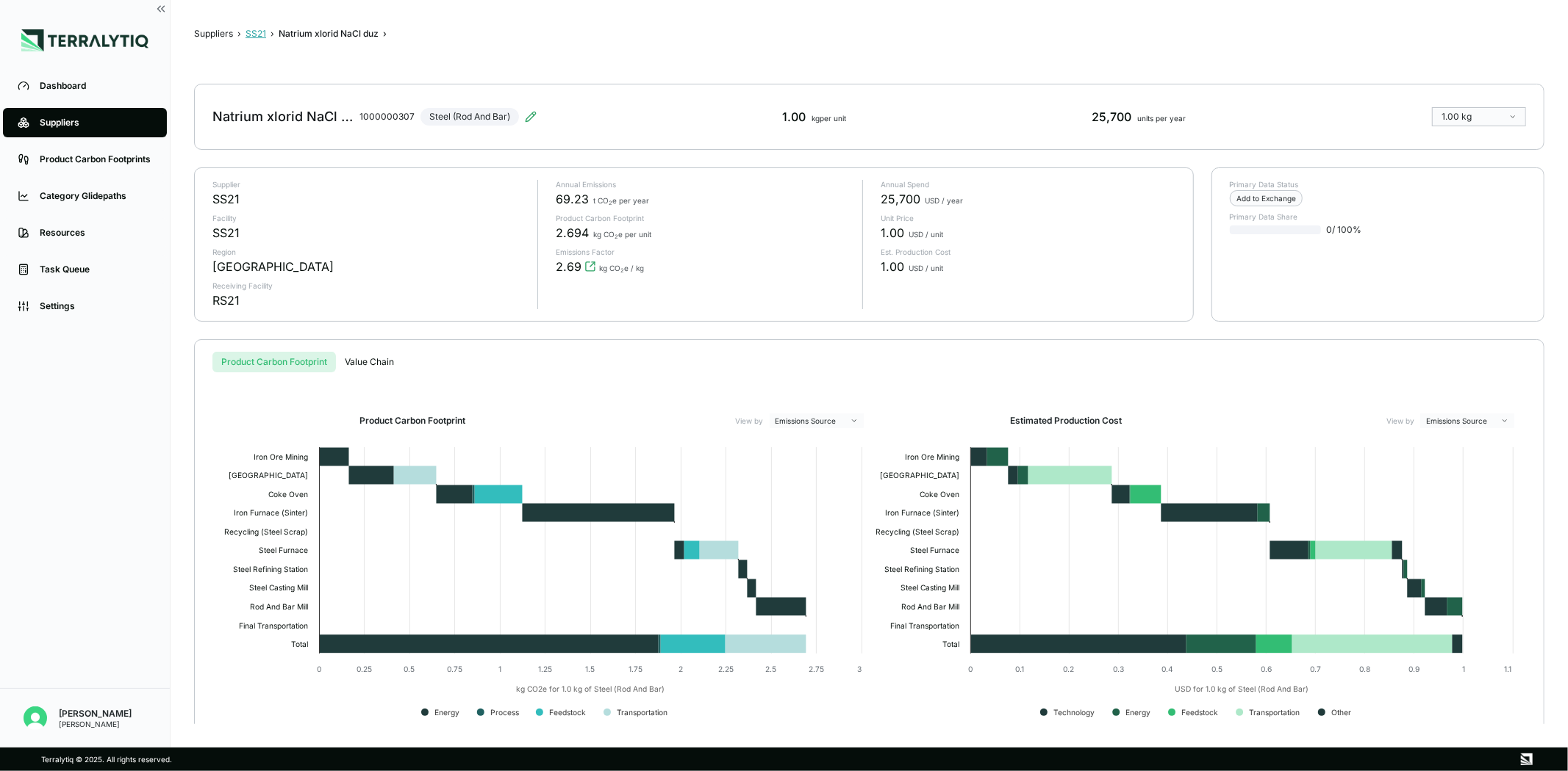
click at [259, 35] on button "SS21" at bounding box center [256, 33] width 21 height 12
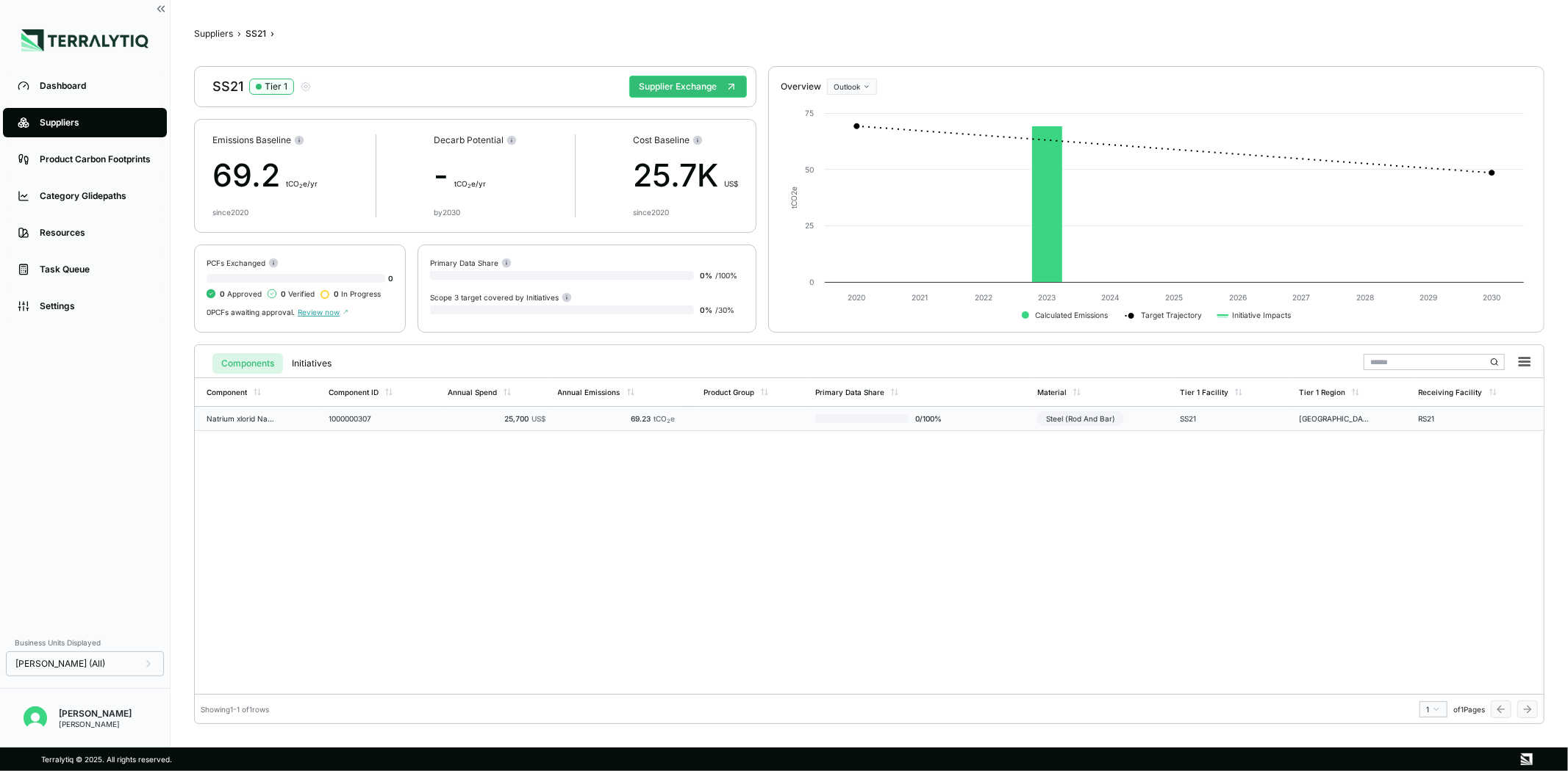
click at [329, 421] on div "1000000307" at bounding box center [364, 419] width 70 height 9
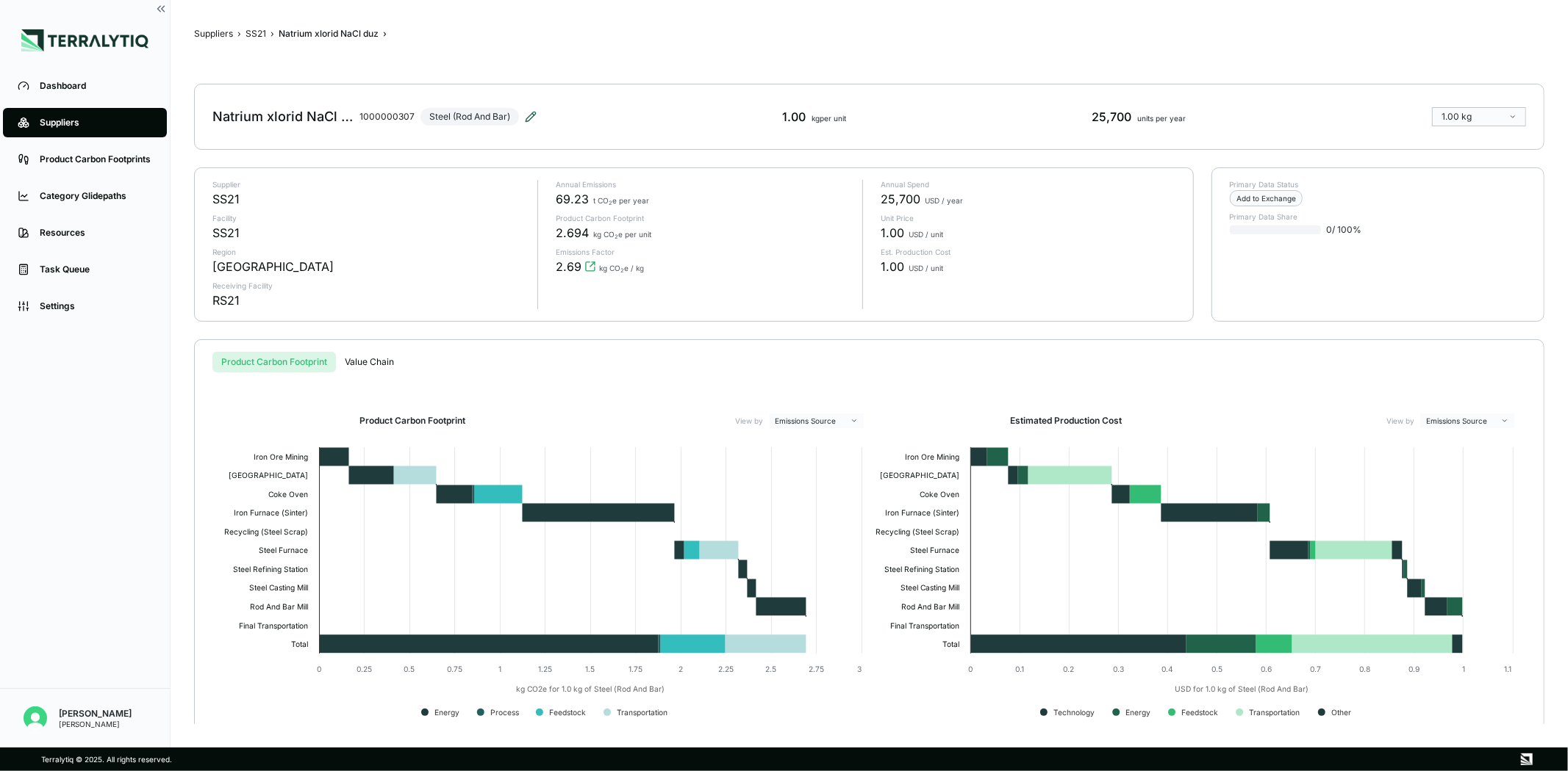
click at [531, 114] on icon at bounding box center [530, 116] width 12 height 12
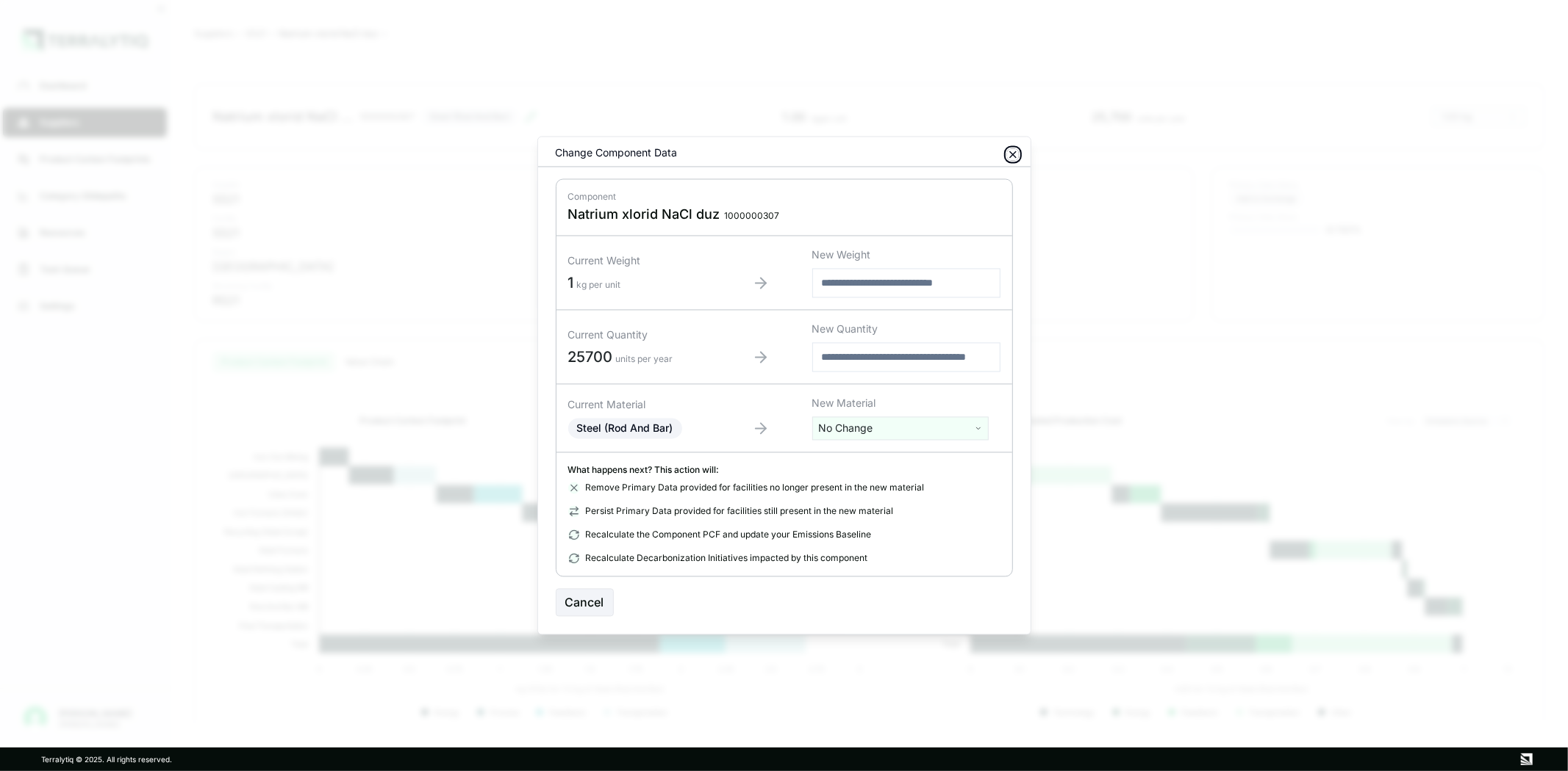
click at [1009, 154] on icon "button" at bounding box center [1013, 154] width 12 height 12
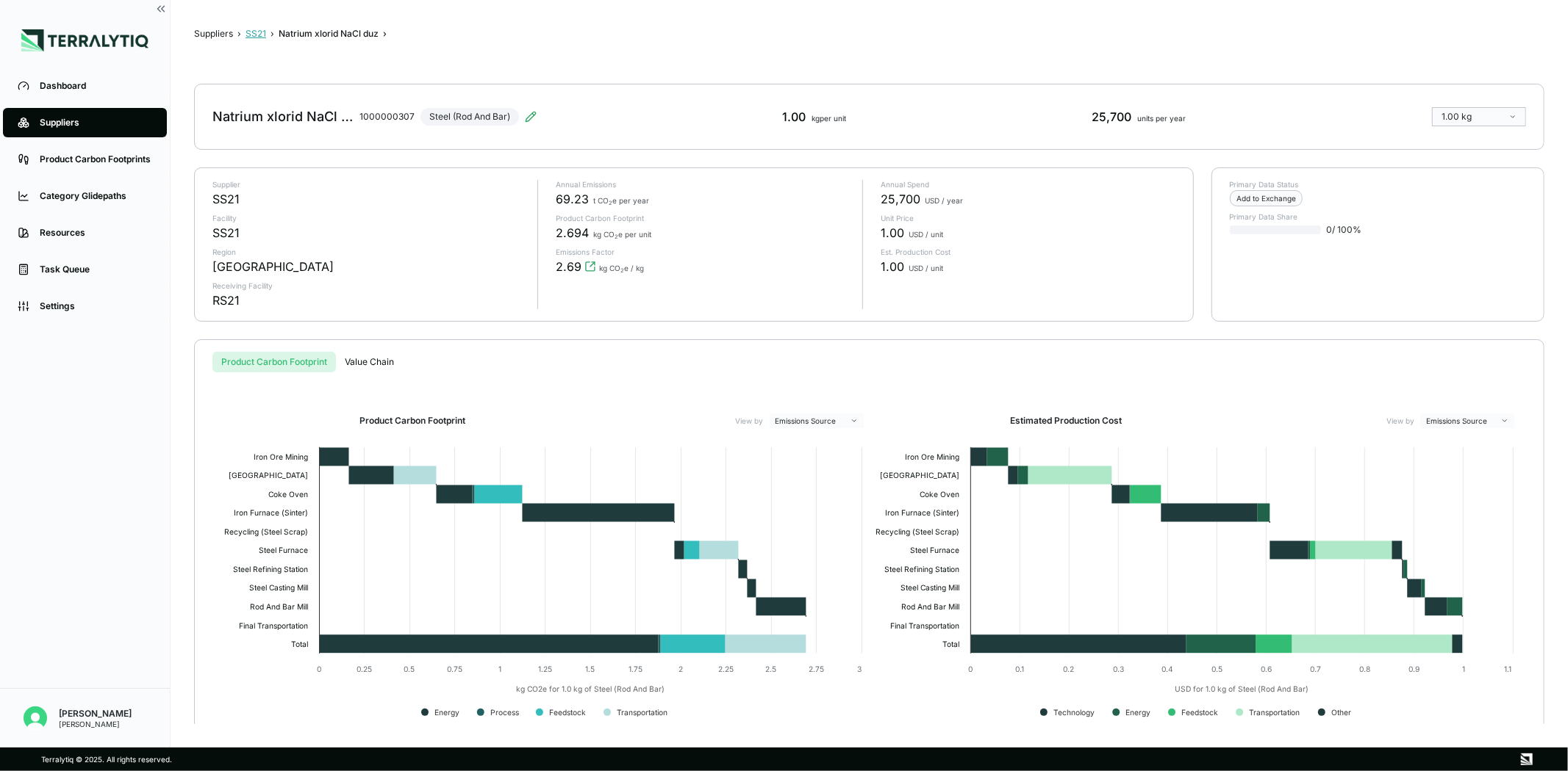
click at [250, 31] on button "SS21" at bounding box center [256, 33] width 21 height 12
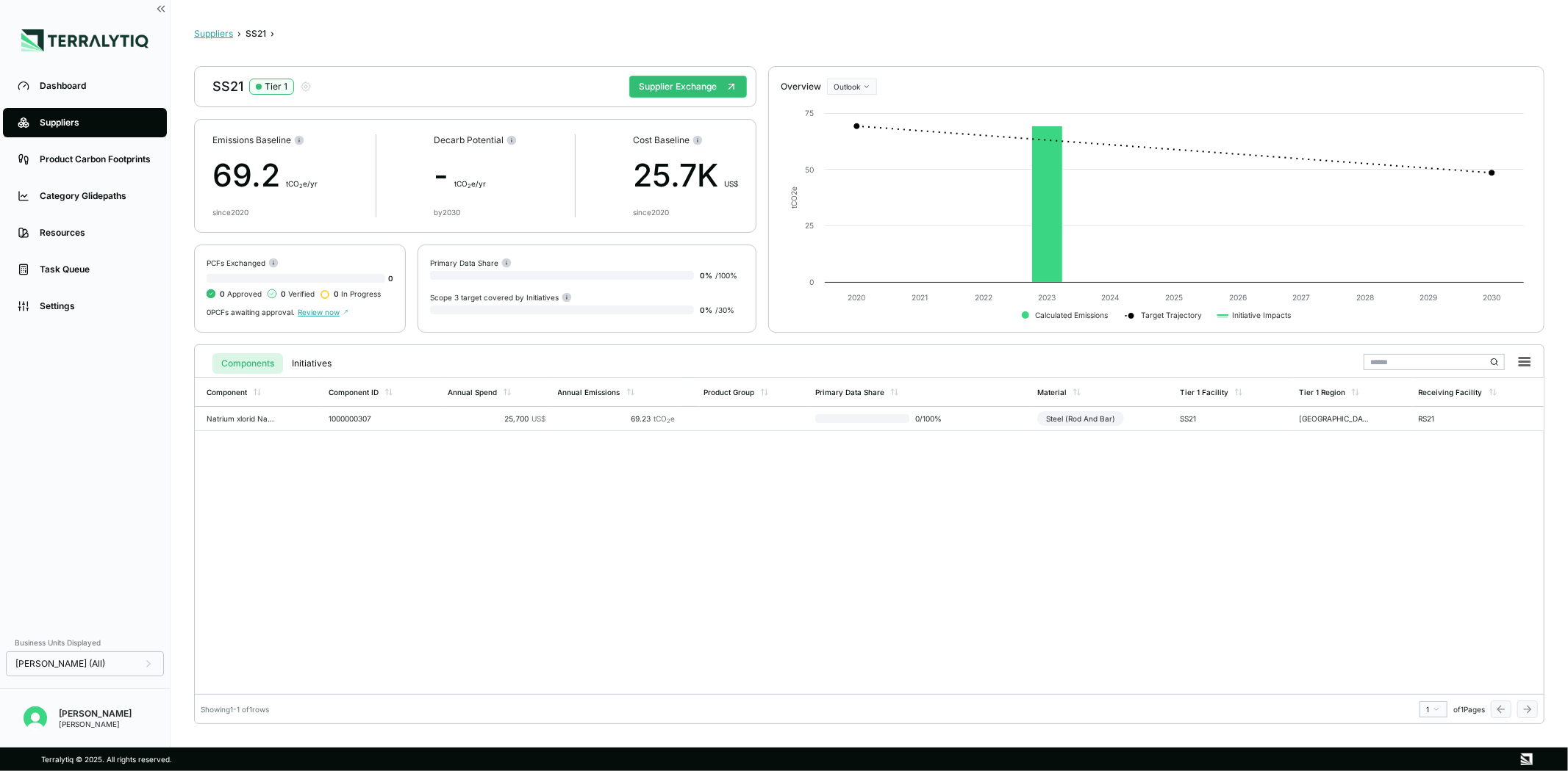
click at [217, 30] on button "Suppliers" at bounding box center [213, 33] width 39 height 12
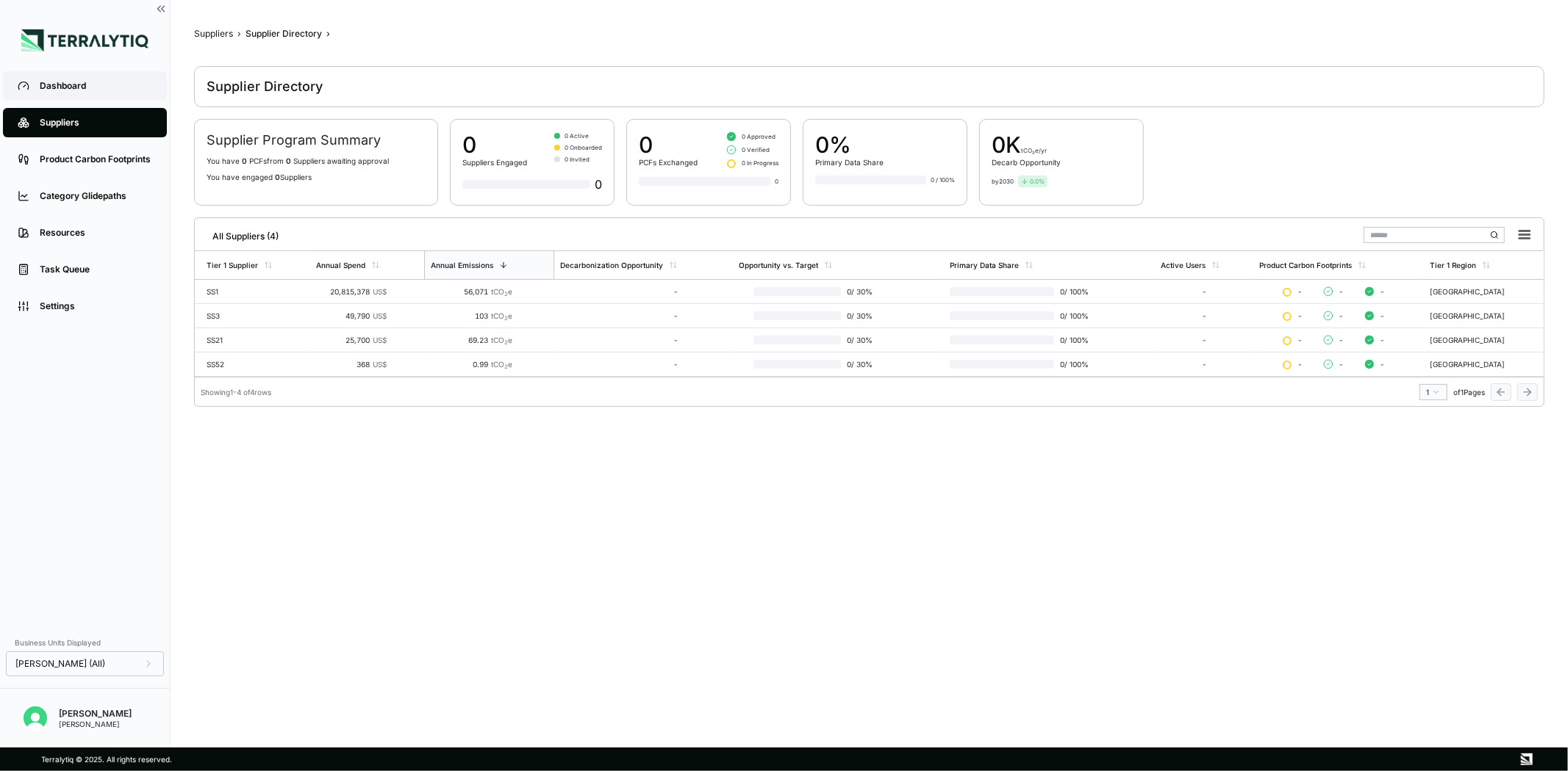
click at [82, 92] on link "Dashboard" at bounding box center [84, 86] width 163 height 30
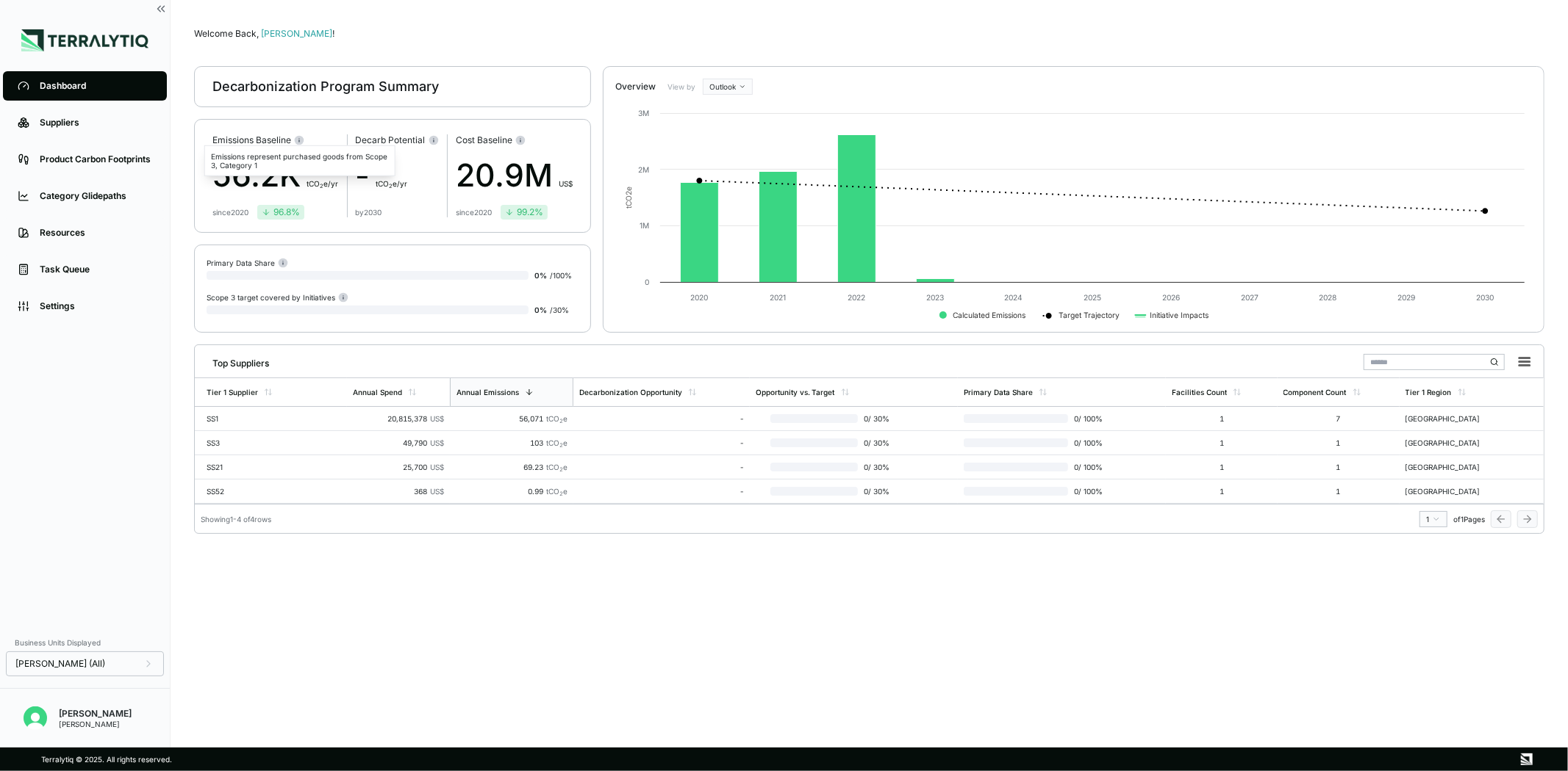
click at [302, 141] on circle at bounding box center [299, 140] width 10 height 10
click at [858, 228] on icon at bounding box center [857, 209] width 38 height 148
click at [843, 302] on rect at bounding box center [1073, 212] width 917 height 235
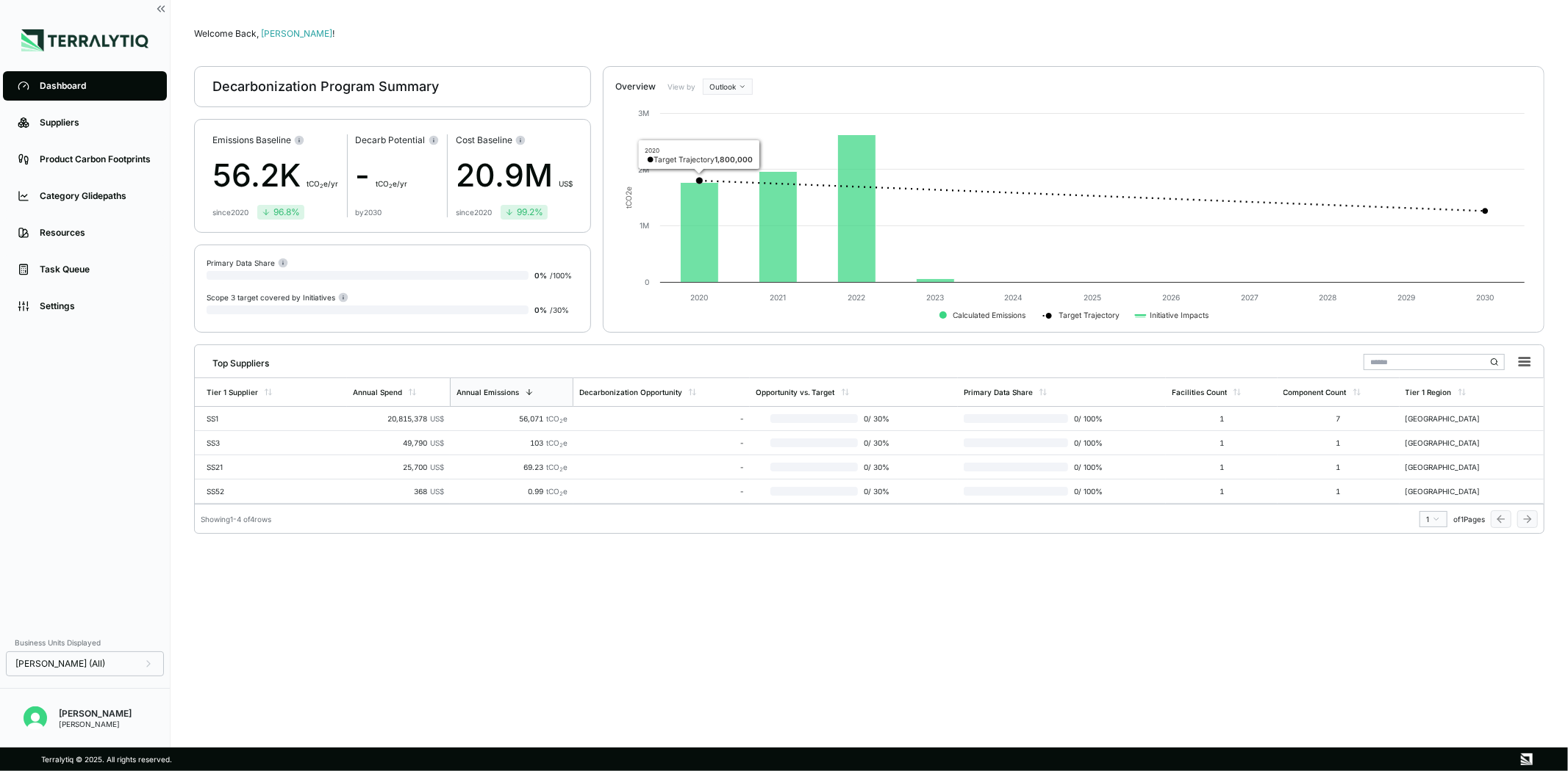
click at [736, 84] on html "Dashboard Suppliers Product Carbon Footprints Category Glidepaths Resources Tas…" at bounding box center [784, 386] width 1568 height 771
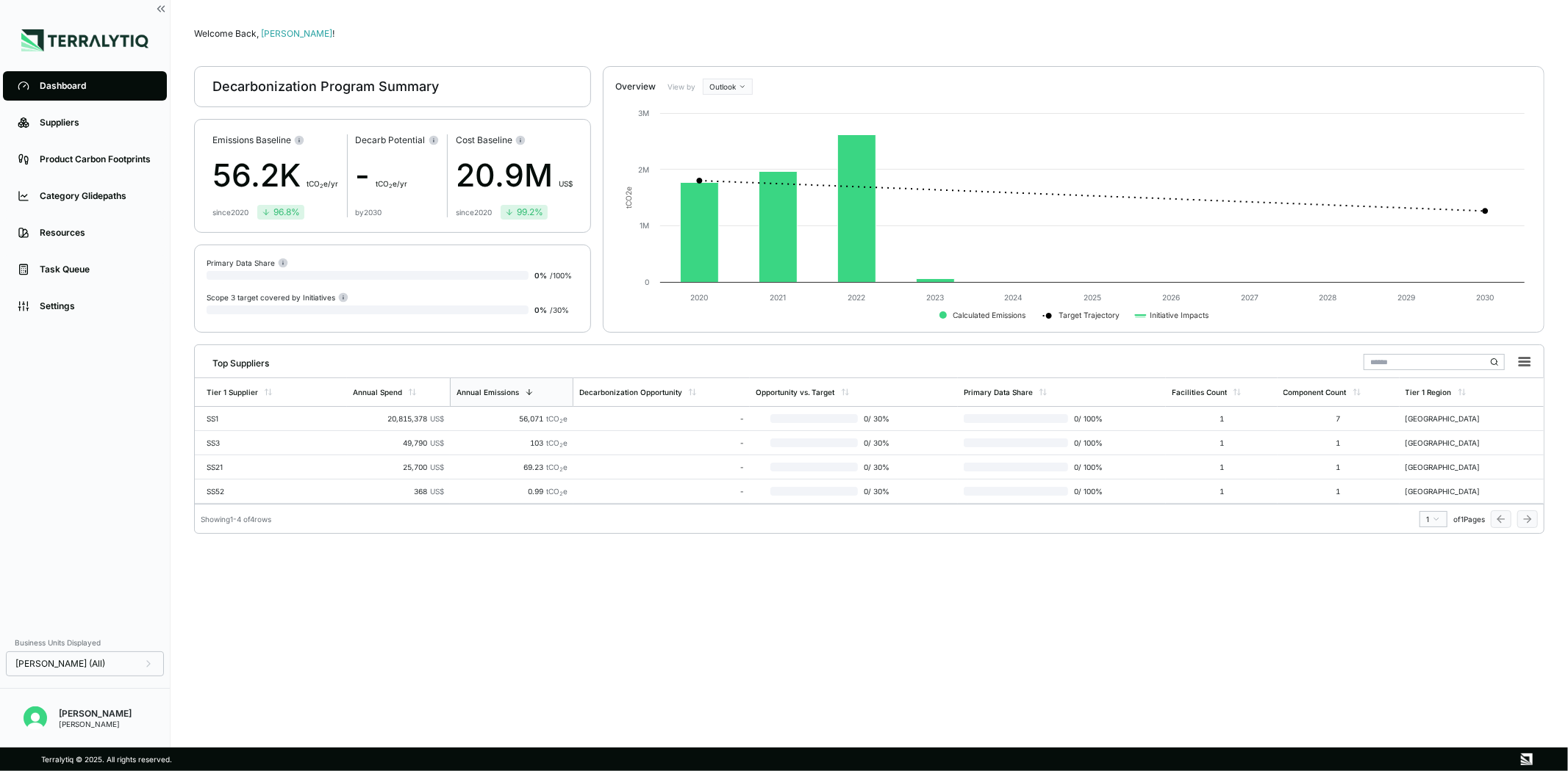
click at [736, 84] on html "Dashboard Suppliers Product Carbon Footprints Category Glidepaths Resources Tas…" at bounding box center [784, 386] width 1568 height 771
click at [736, 93] on html "Dashboard Suppliers Product Carbon Footprints Category Glidepaths Resources Tas…" at bounding box center [784, 386] width 1568 height 771
click at [743, 125] on div "Baseline" at bounding box center [750, 129] width 87 height 18
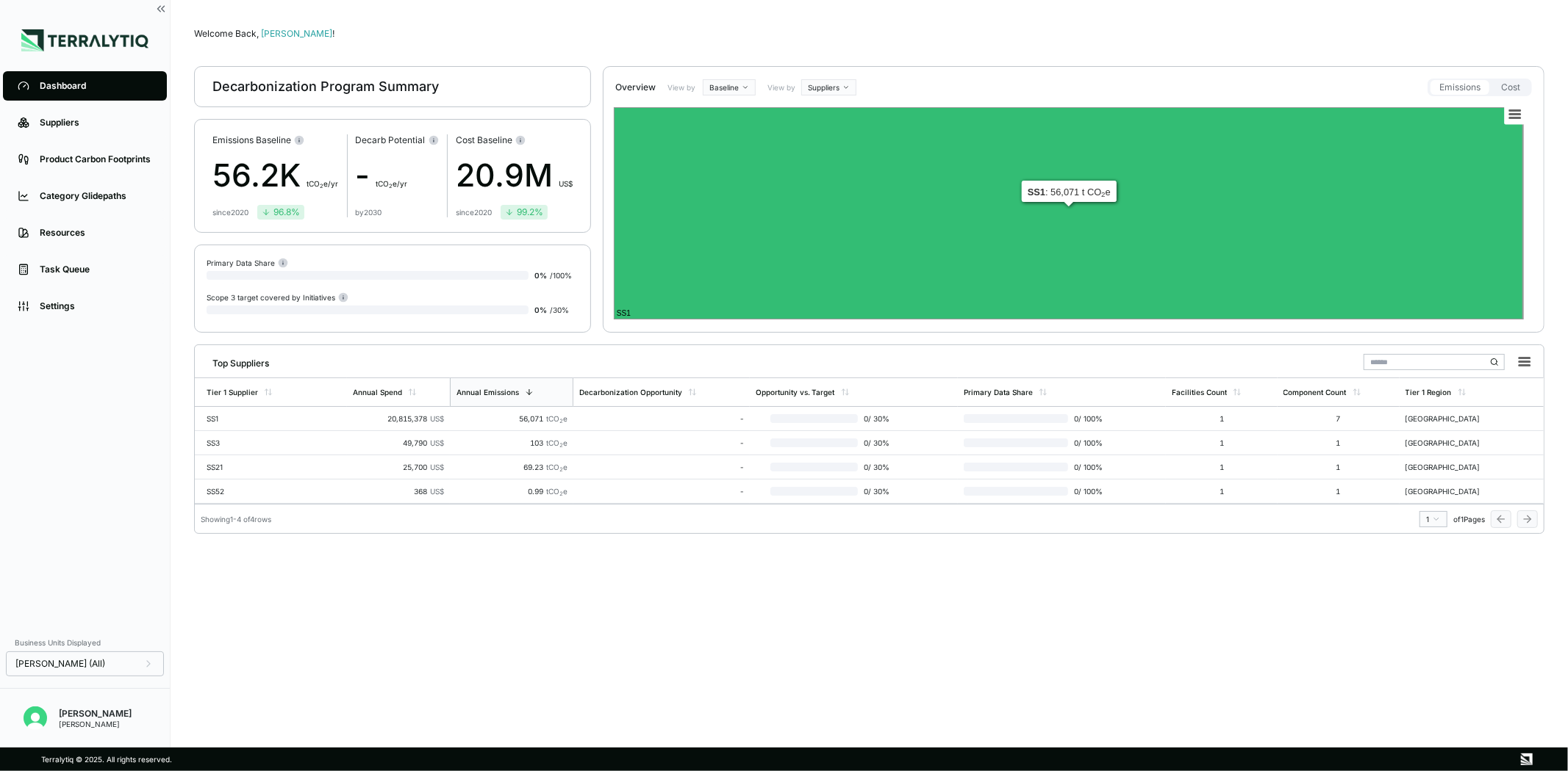
click at [769, 137] on rect at bounding box center [1068, 213] width 910 height 212
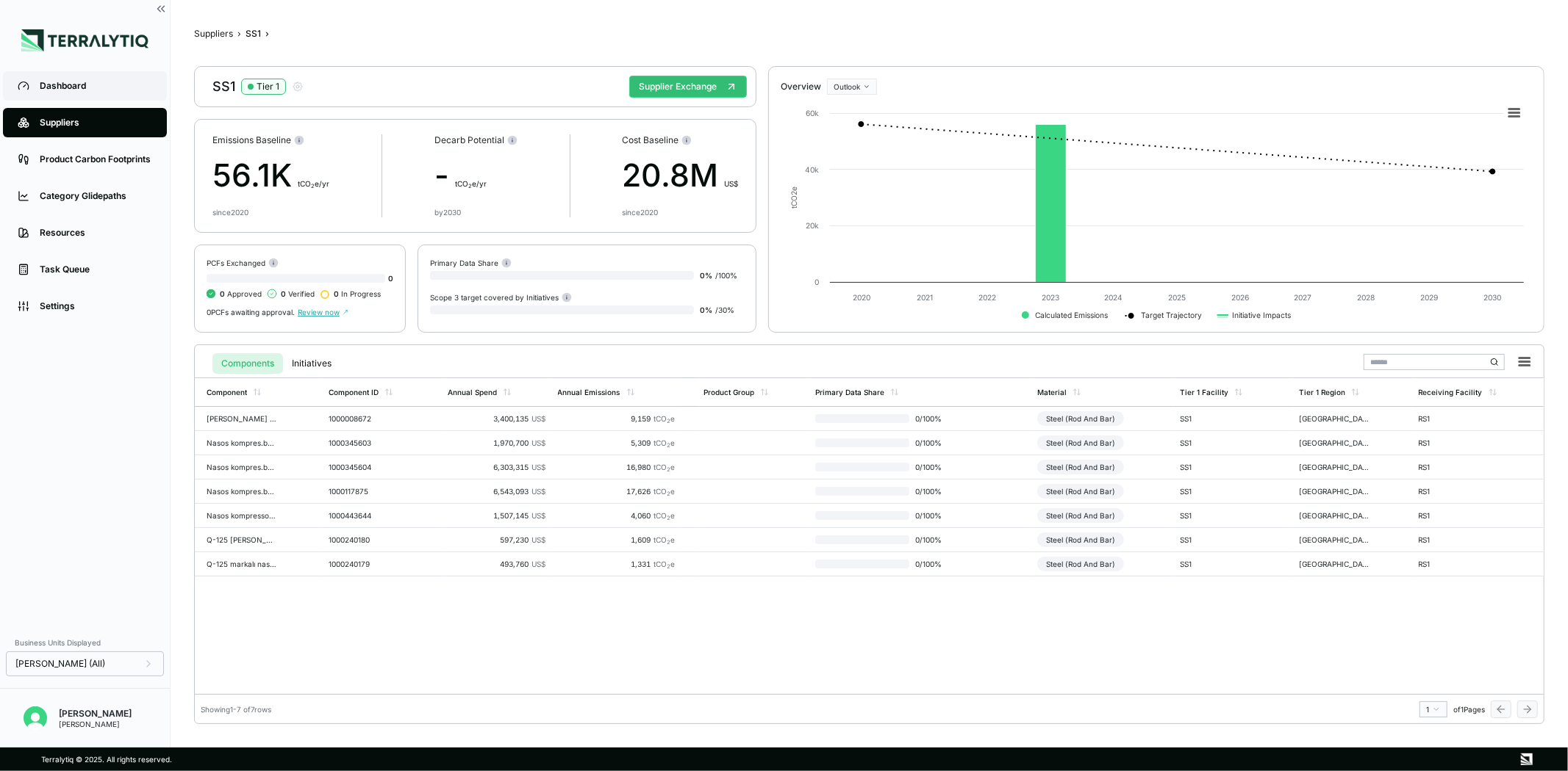
click at [85, 93] on link "Dashboard" at bounding box center [84, 86] width 163 height 30
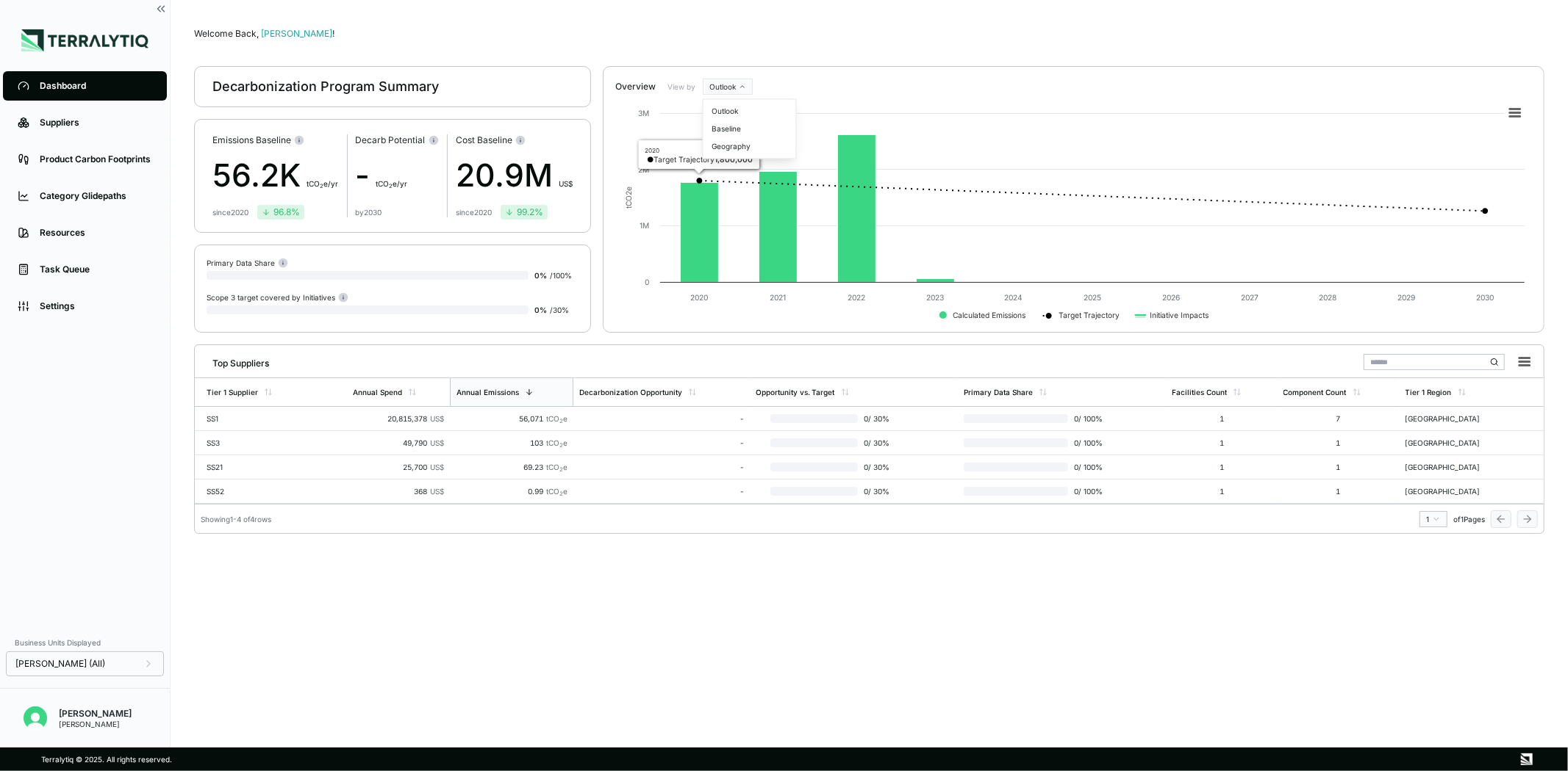
click at [729, 83] on html "Dashboard Suppliers Product Carbon Footprints Category Glidepaths Resources Tas…" at bounding box center [784, 386] width 1568 height 771
click at [732, 112] on div "Outlook" at bounding box center [750, 111] width 87 height 18
click at [728, 87] on html "Dashboard Suppliers Product Carbon Footprints Category Glidepaths Resources Tas…" at bounding box center [784, 386] width 1568 height 771
click at [735, 147] on div "Geography" at bounding box center [750, 146] width 87 height 18
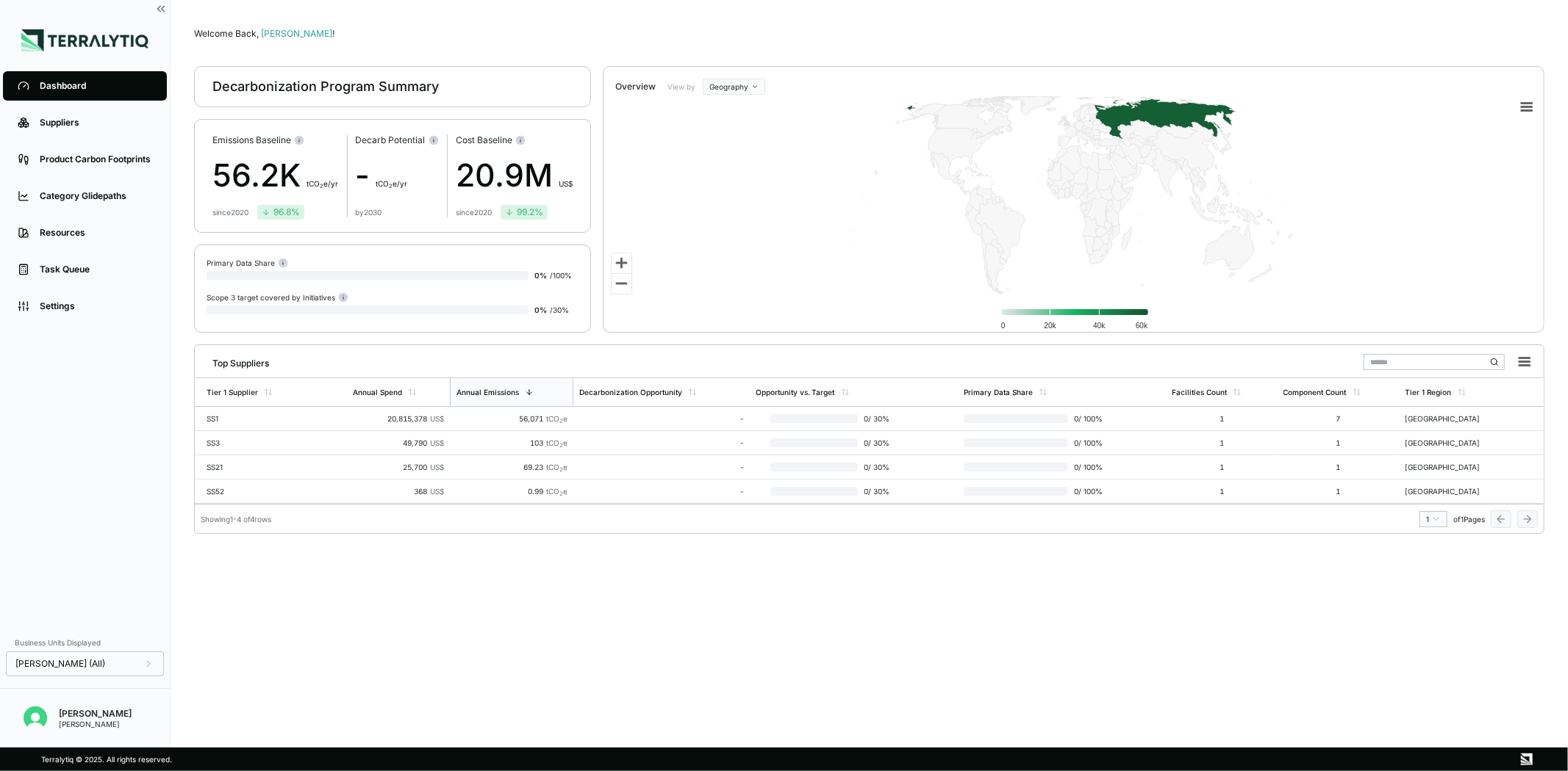
click at [723, 87] on html "Dashboard Suppliers Product Carbon Footprints Category Glidepaths Resources Tas…" at bounding box center [784, 386] width 1568 height 771
click at [730, 108] on div "Outlook" at bounding box center [750, 111] width 87 height 18
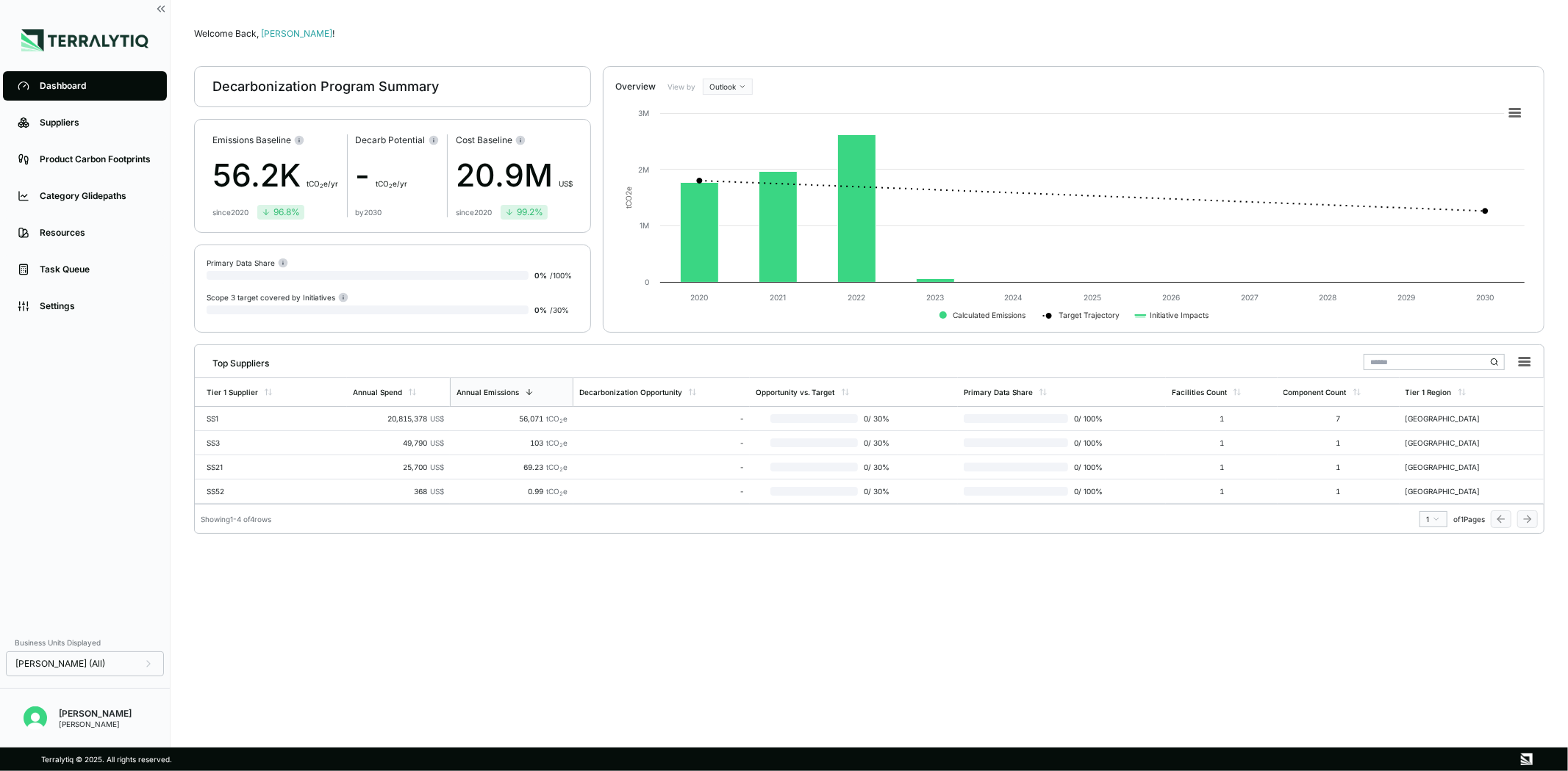
click at [677, 82] on label "View by" at bounding box center [682, 87] width 30 height 9
click at [618, 83] on div "Overview" at bounding box center [635, 87] width 41 height 12
click at [1515, 107] on rect at bounding box center [1515, 113] width 21 height 21
click at [699, 197] on icon at bounding box center [700, 233] width 38 height 100
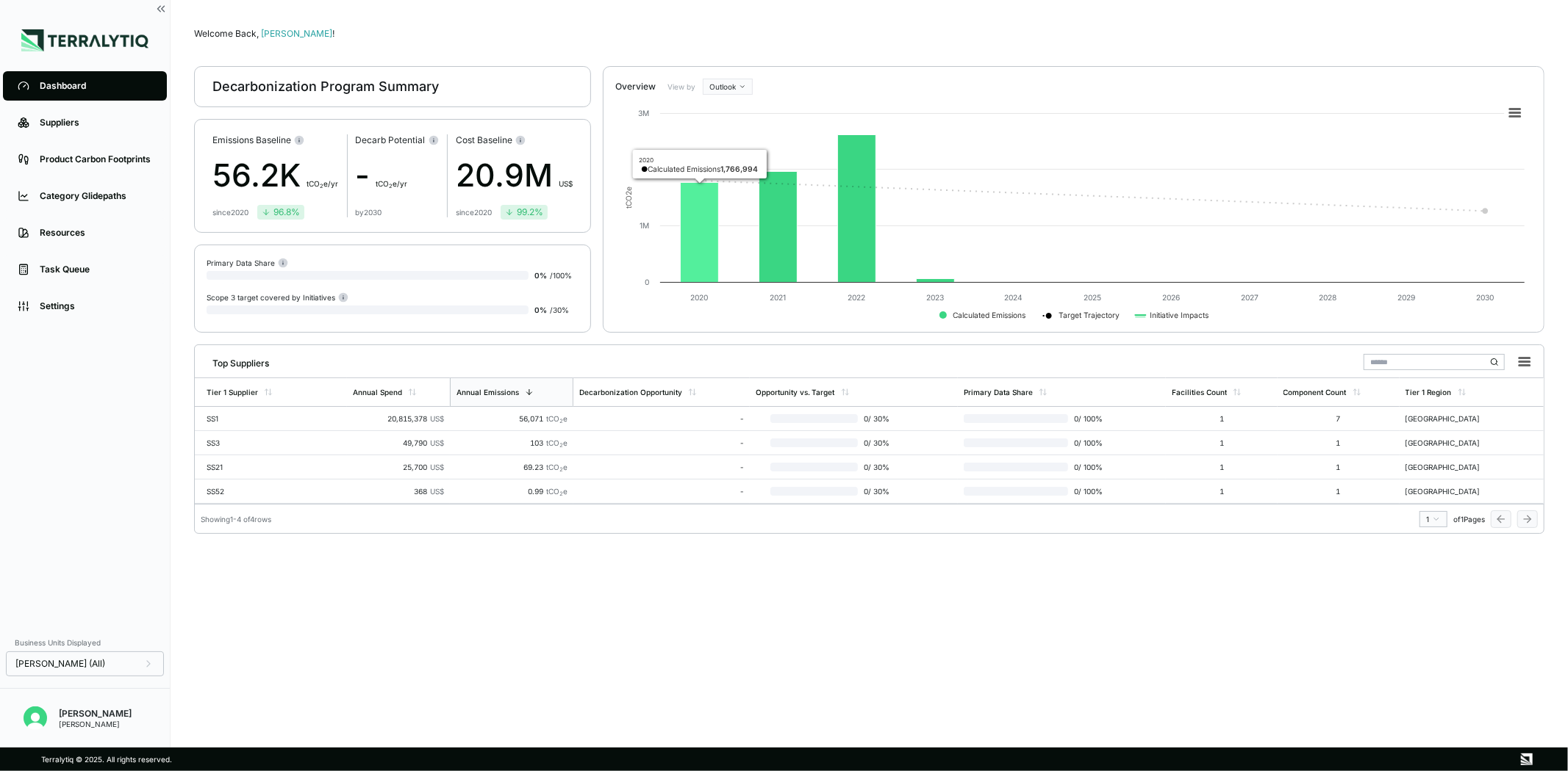
click at [699, 197] on icon at bounding box center [700, 233] width 38 height 100
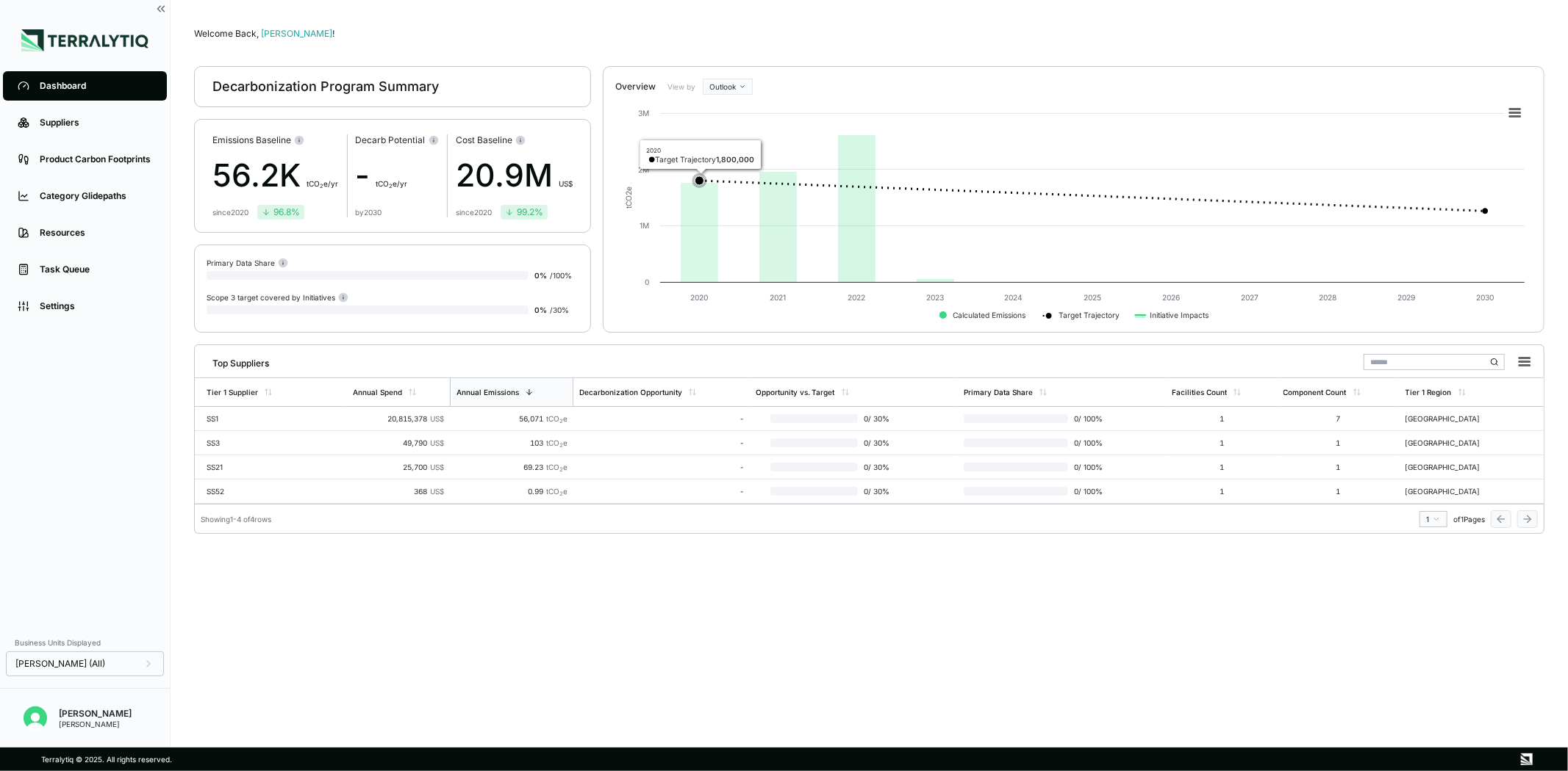
click at [813, 213] on rect at bounding box center [1073, 212] width 917 height 235
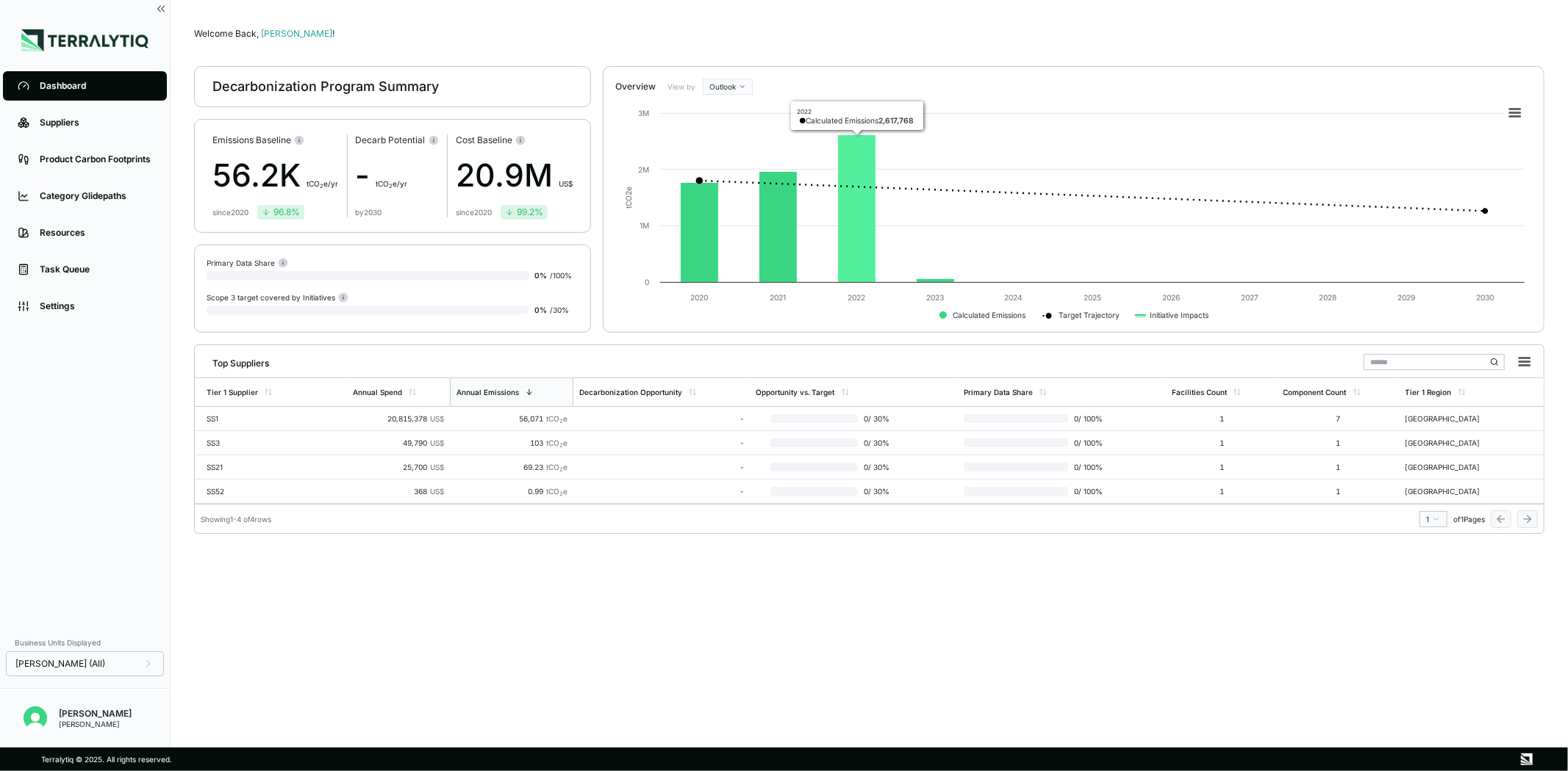
click at [838, 226] on icon at bounding box center [857, 209] width 38 height 148
click at [845, 224] on icon at bounding box center [857, 209] width 38 height 148
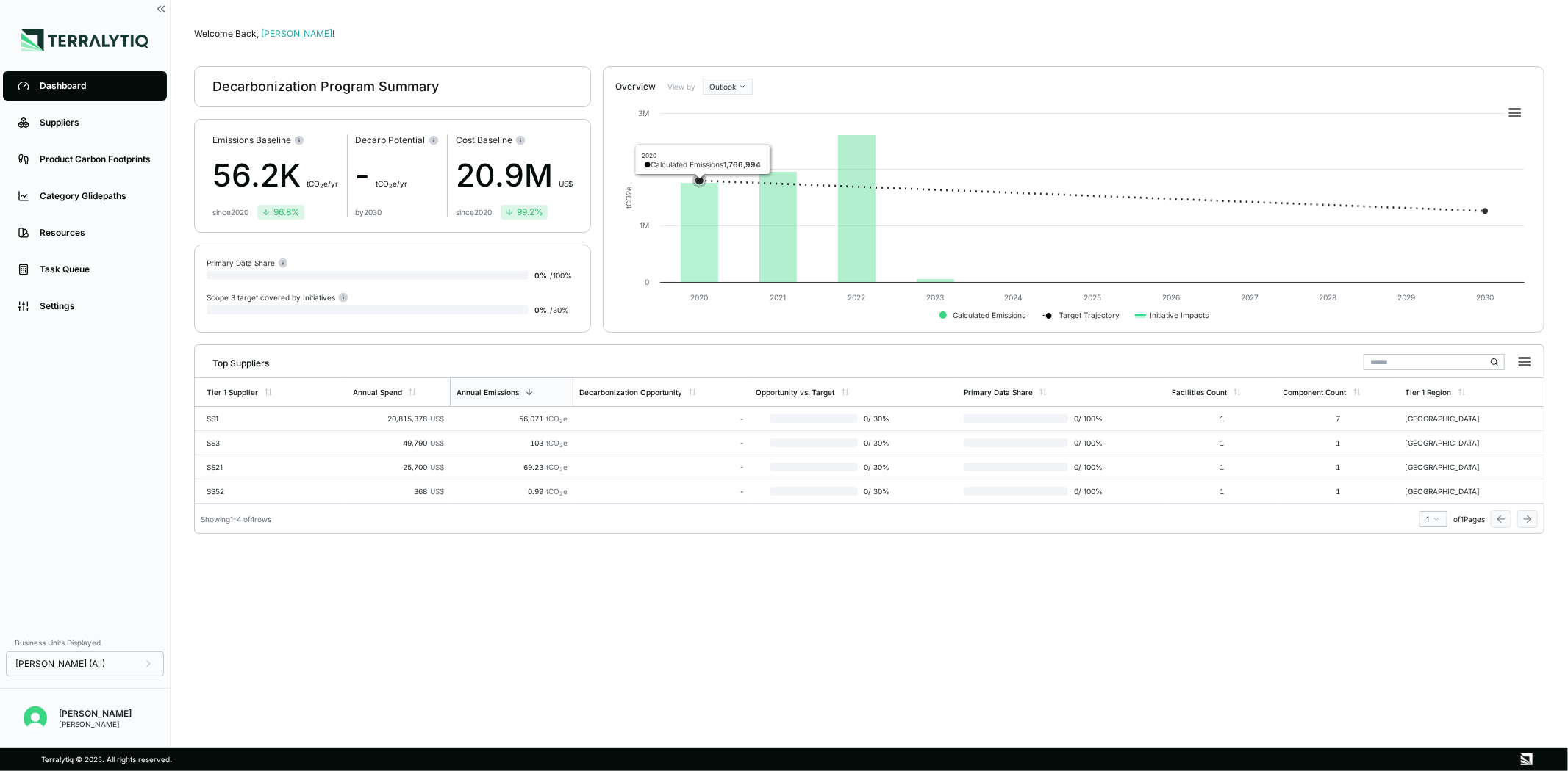
click at [687, 209] on icon at bounding box center [700, 233] width 38 height 100
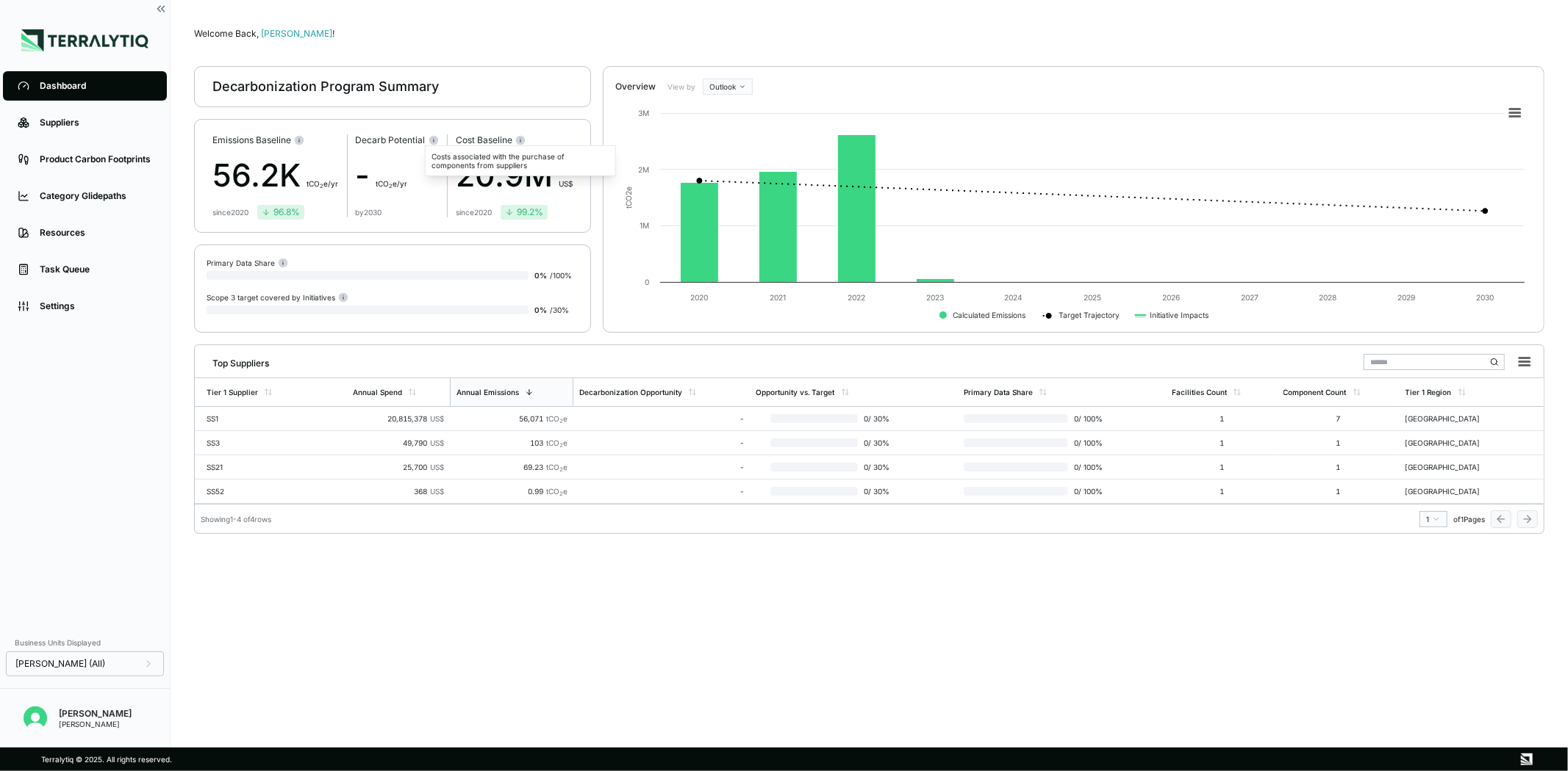
click at [520, 138] on circle at bounding box center [520, 140] width 10 height 10
click at [287, 258] on div "Primary Data Share" at bounding box center [393, 263] width 372 height 11
click at [328, 290] on div "Primary Data Share 0 % / 100 % Scope 3 target covered by Initiatives 0 % / 30 %" at bounding box center [392, 289] width 397 height 88
click at [93, 295] on link "Settings" at bounding box center [84, 306] width 163 height 30
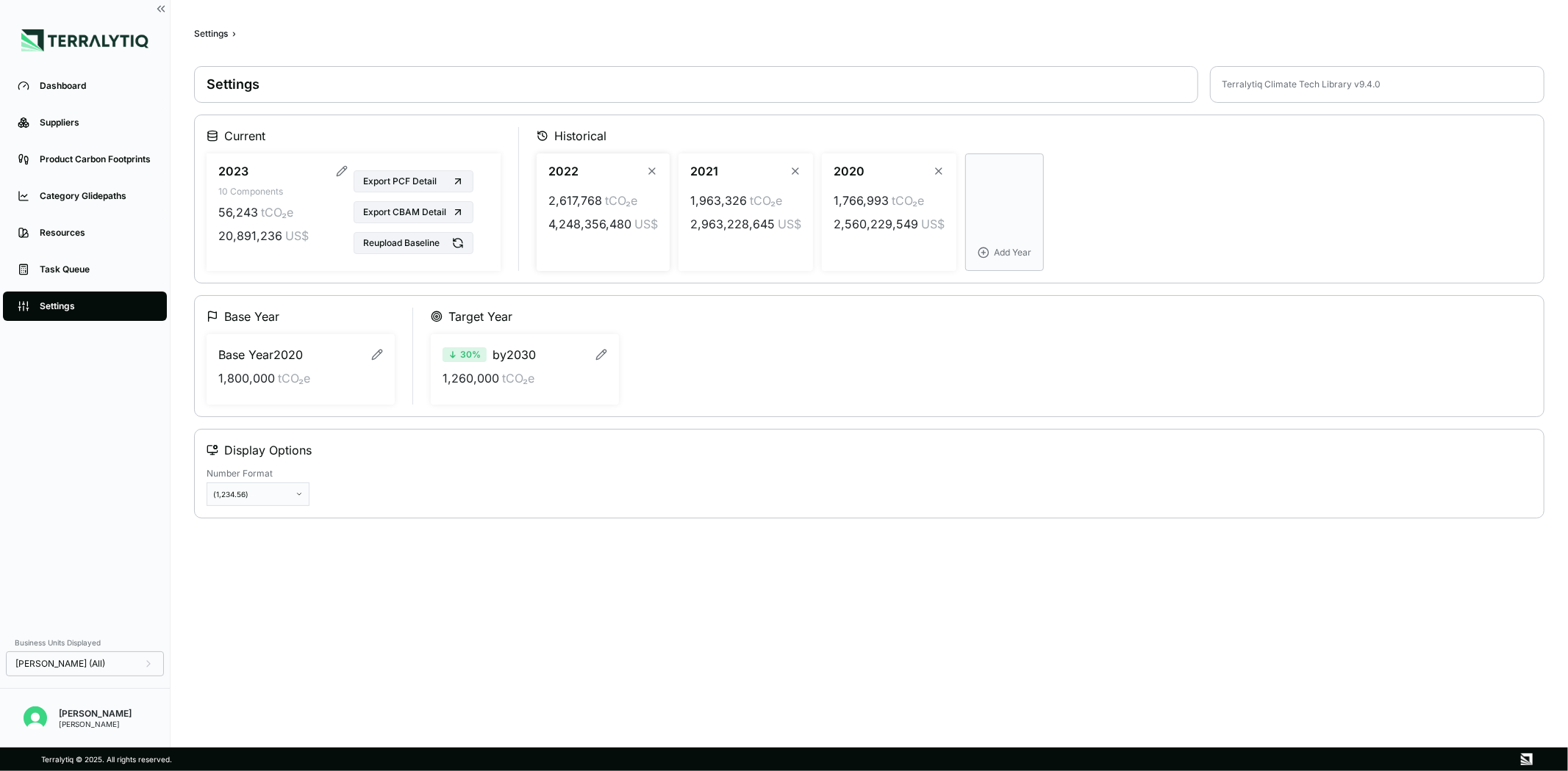
click at [607, 203] on span "tCO₂e" at bounding box center [621, 200] width 33 height 18
click at [762, 221] on span "2,963,228,645" at bounding box center [733, 224] width 85 height 18
click at [861, 221] on span "2,560,229,549" at bounding box center [876, 224] width 85 height 18
click at [996, 243] on button "Add Year" at bounding box center [1003, 212] width 79 height 117
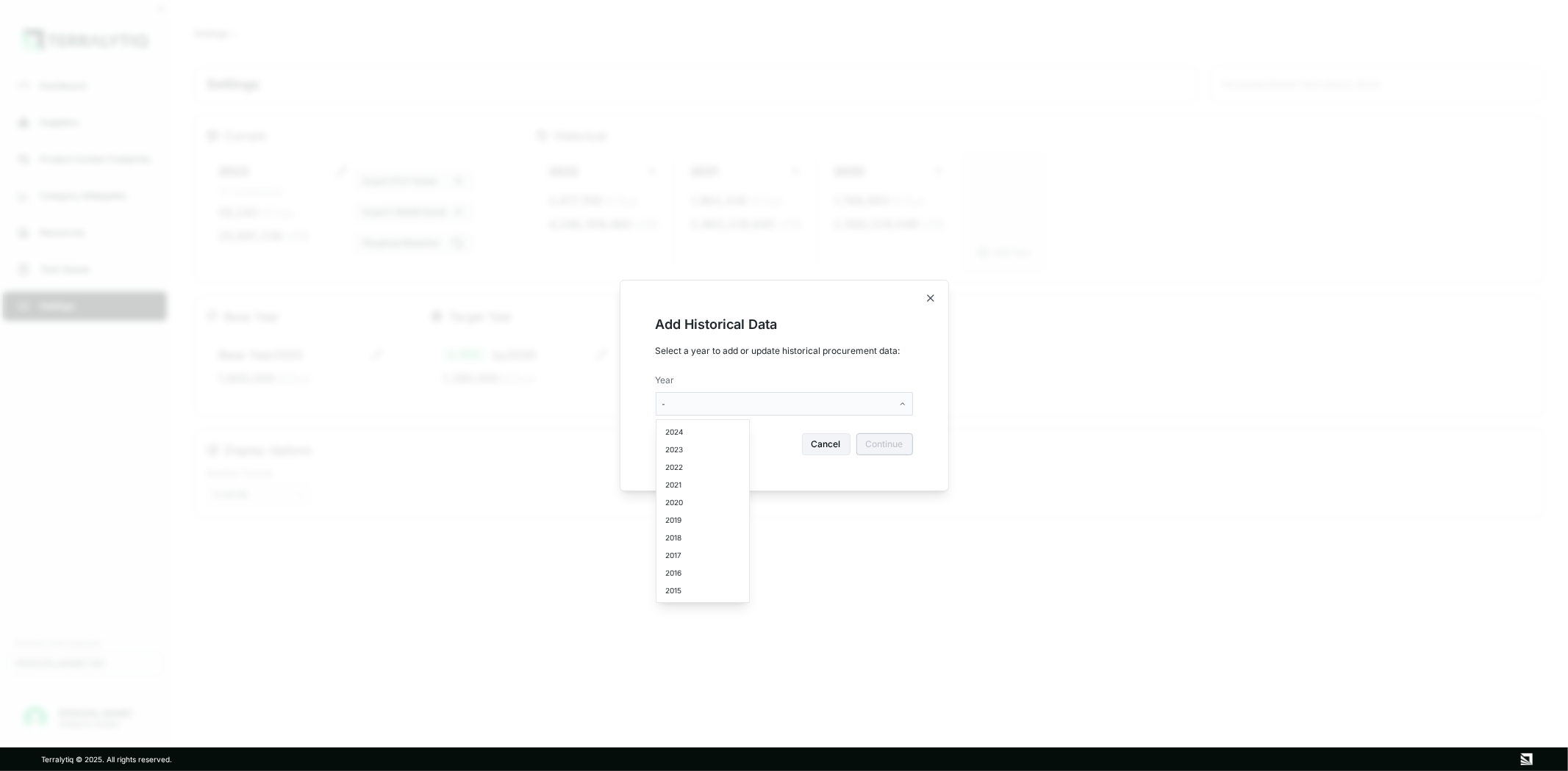
click at [858, 400] on body "Dashboard Suppliers Product Carbon Footprints Category Glidepaths Resources Tas…" at bounding box center [784, 386] width 1568 height 771
click at [928, 297] on icon "button" at bounding box center [930, 298] width 12 height 12
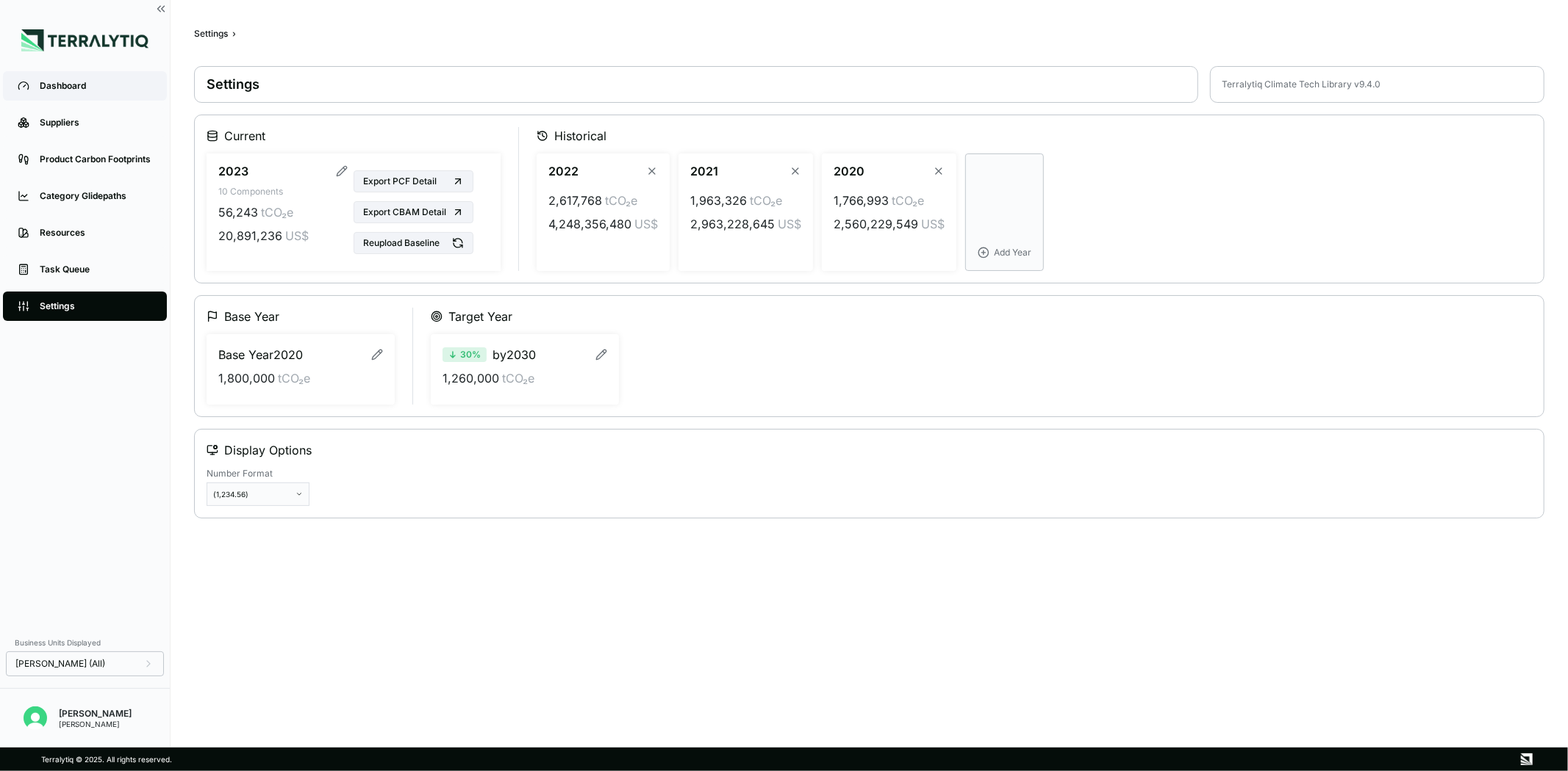
click at [73, 87] on div "Dashboard" at bounding box center [96, 86] width 113 height 12
